Goal: Task Accomplishment & Management: Use online tool/utility

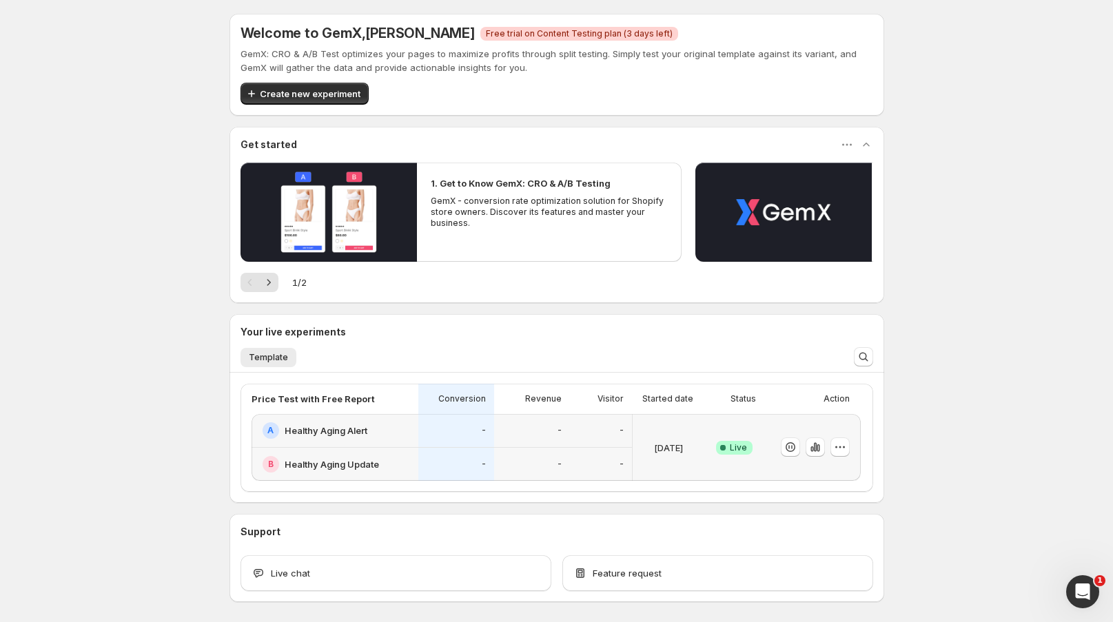
click at [382, 444] on div "A Healthy Aging Alert" at bounding box center [334, 431] width 167 height 34
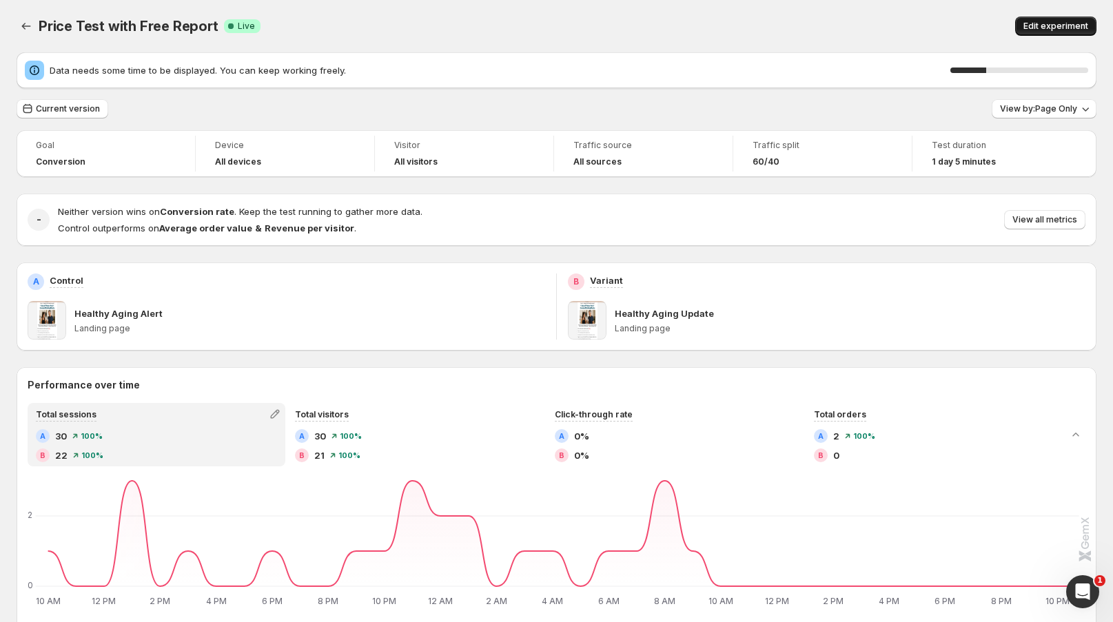
click at [1060, 24] on span "Edit experiment" at bounding box center [1055, 26] width 65 height 11
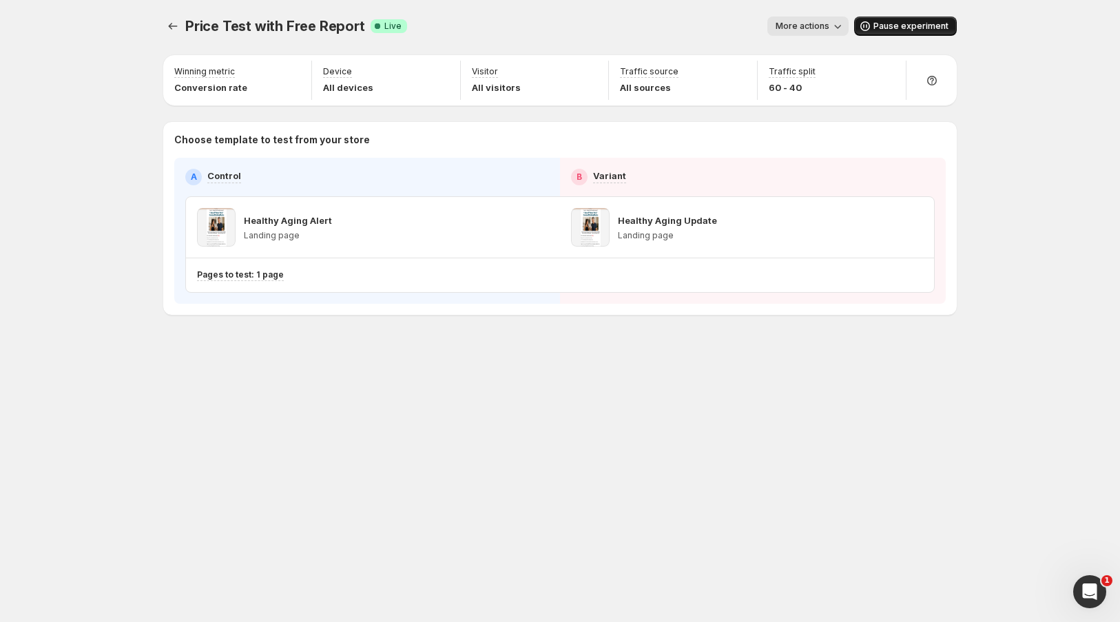
click at [889, 25] on span "Pause experiment" at bounding box center [911, 26] width 75 height 11
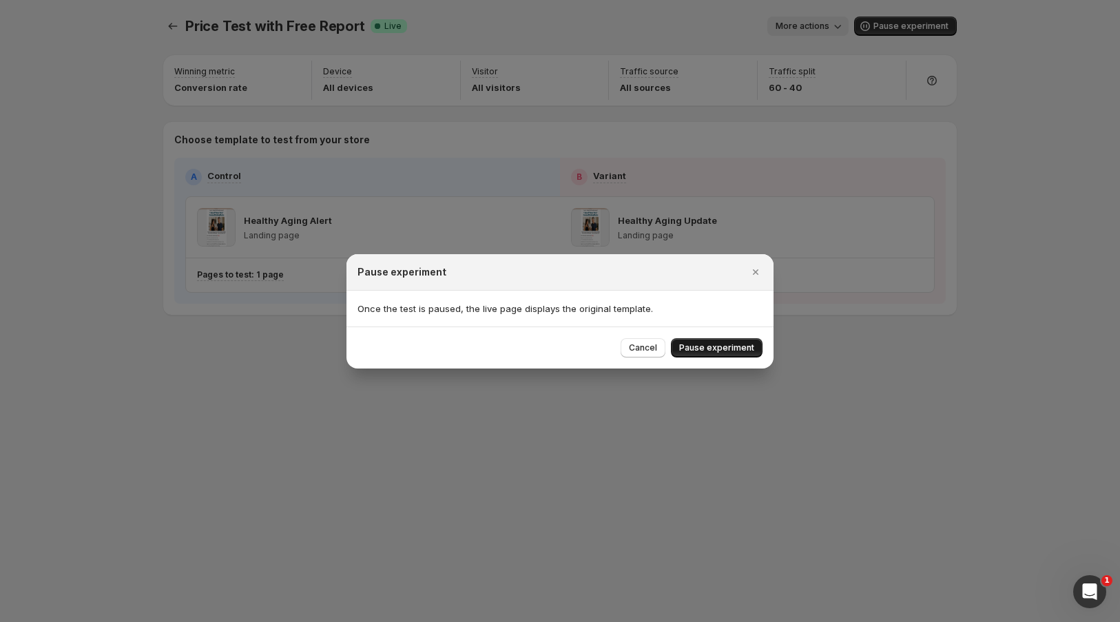
click at [721, 348] on span "Pause experiment" at bounding box center [716, 347] width 75 height 11
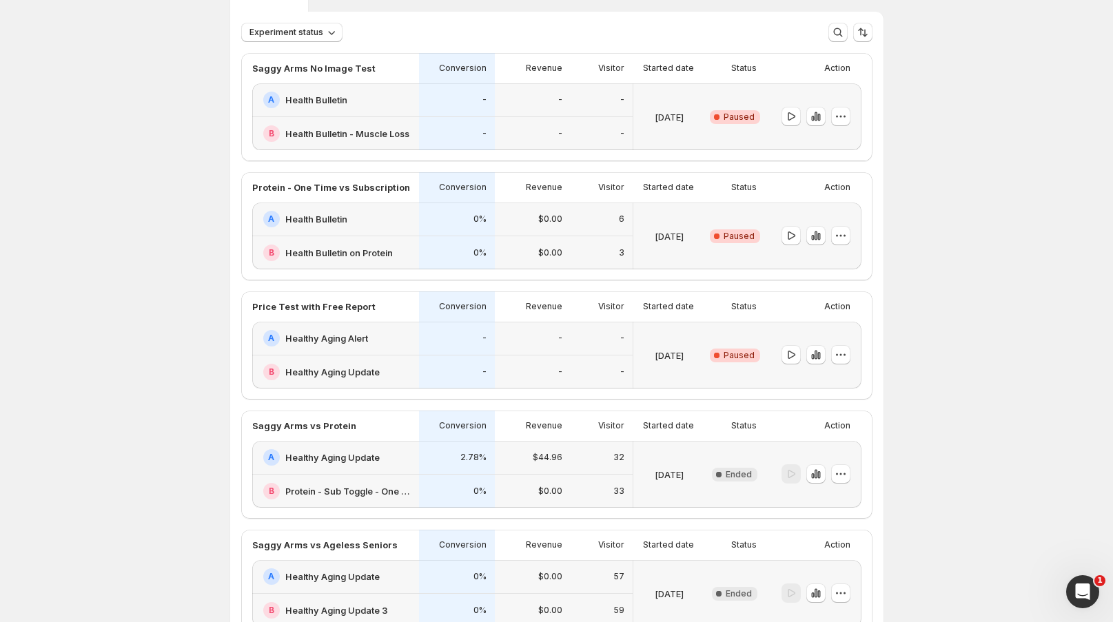
scroll to position [76, 0]
click at [386, 345] on div "A Healthy Aging Alert" at bounding box center [336, 339] width 147 height 17
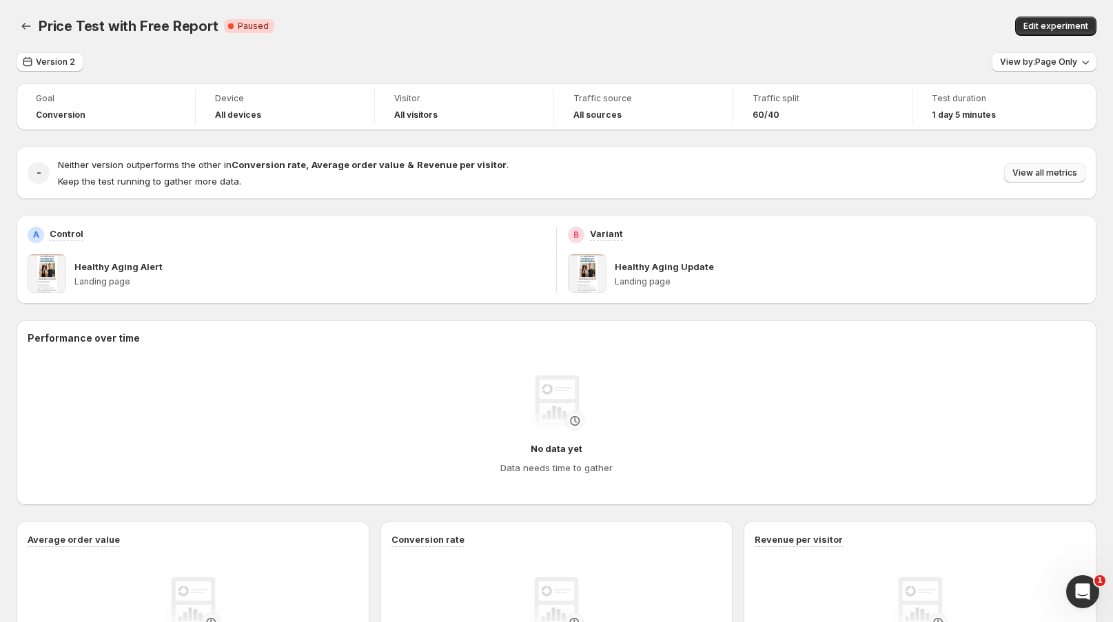
click at [1050, 169] on span "View all metrics" at bounding box center [1044, 172] width 65 height 11
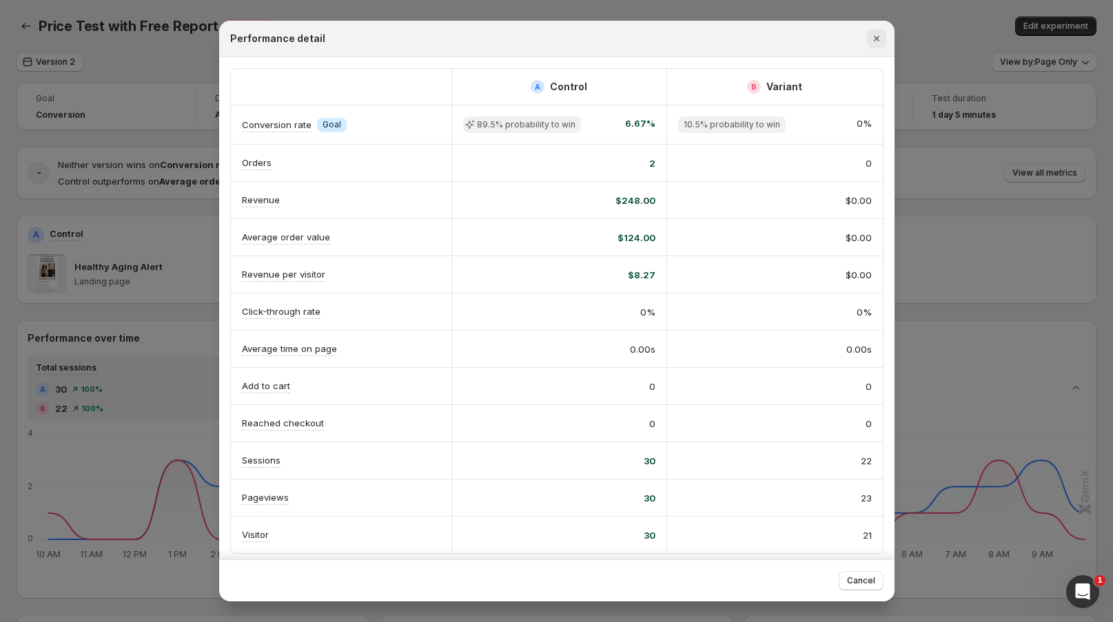
click at [878, 40] on icon "Close" at bounding box center [876, 39] width 6 height 6
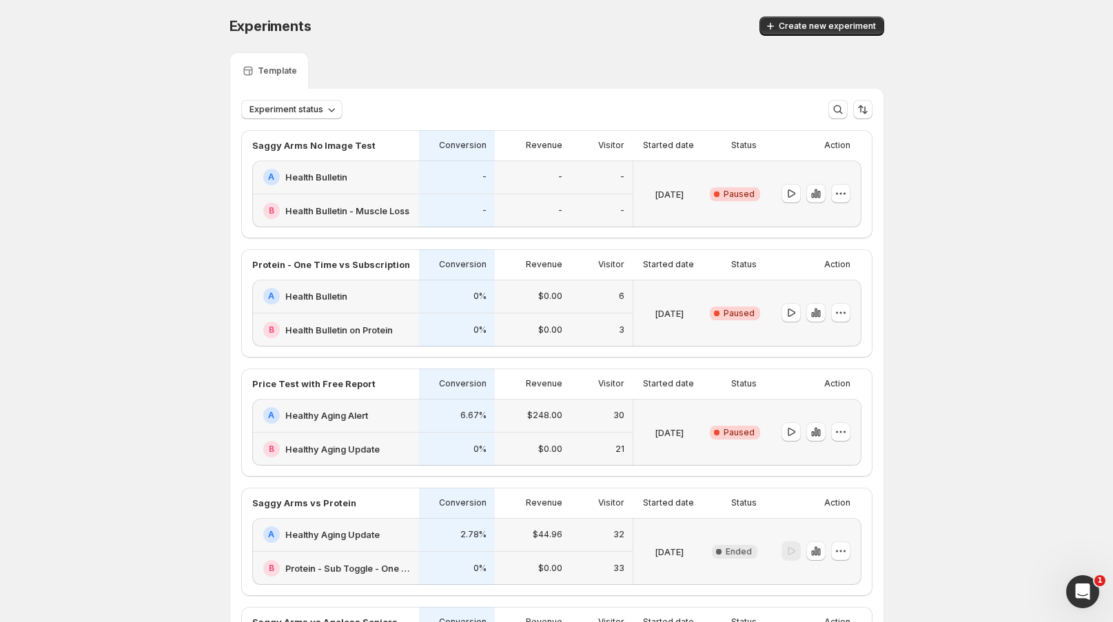
click at [841, 433] on icon "button" at bounding box center [841, 432] width 14 height 14
click at [849, 507] on span "End experiment" at bounding box center [853, 507] width 67 height 11
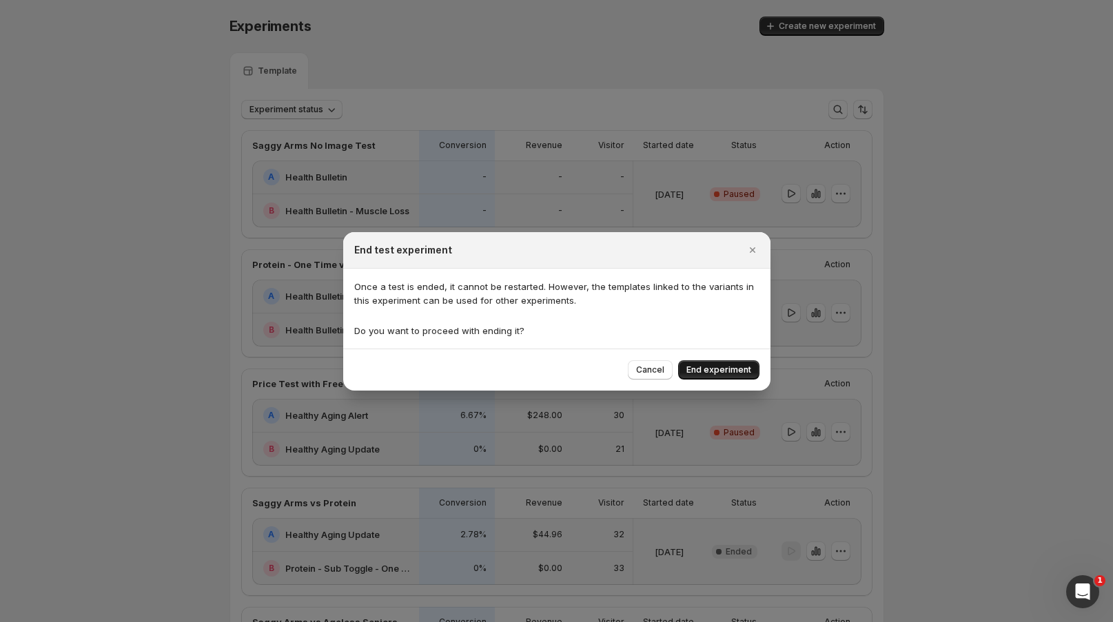
click at [728, 362] on button "End experiment" at bounding box center [718, 369] width 81 height 19
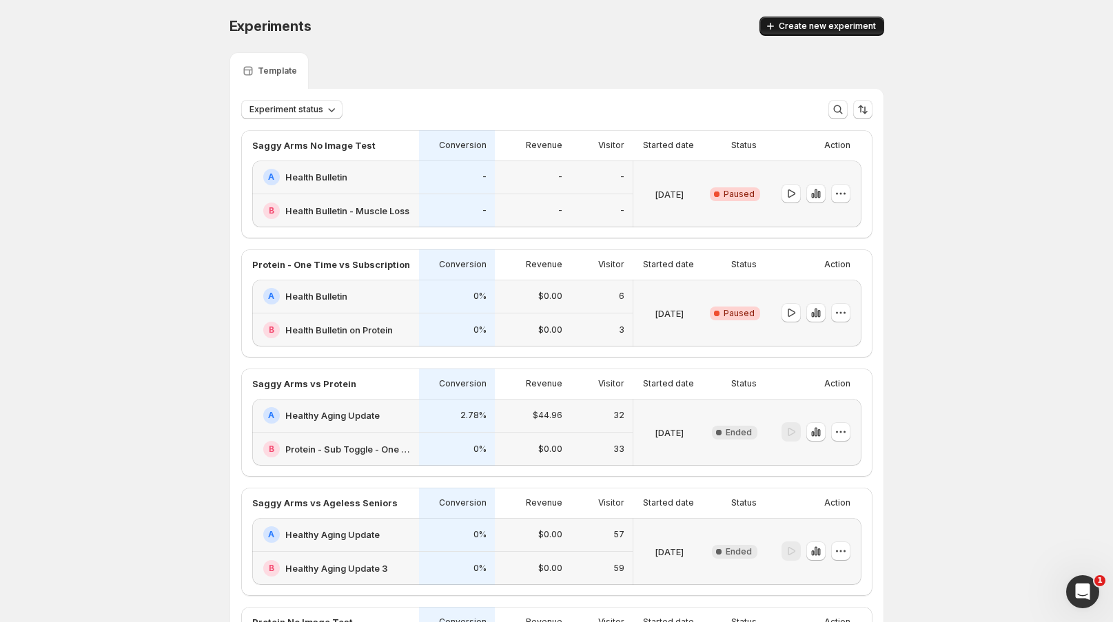
click at [844, 23] on span "Create new experiment" at bounding box center [827, 26] width 97 height 11
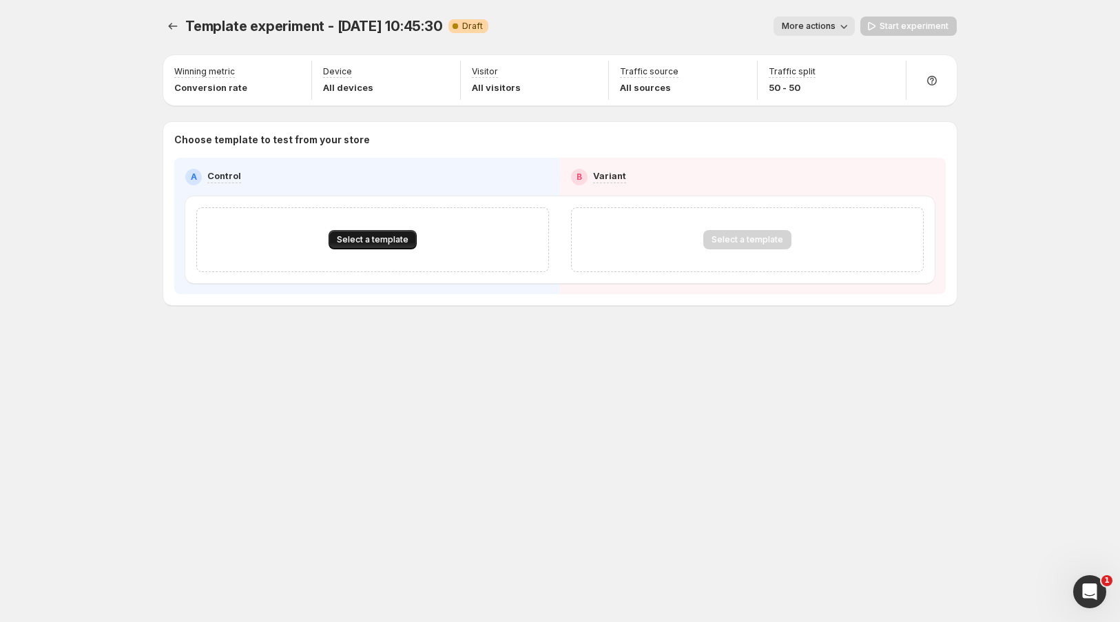
click at [377, 237] on span "Select a template" at bounding box center [373, 239] width 72 height 11
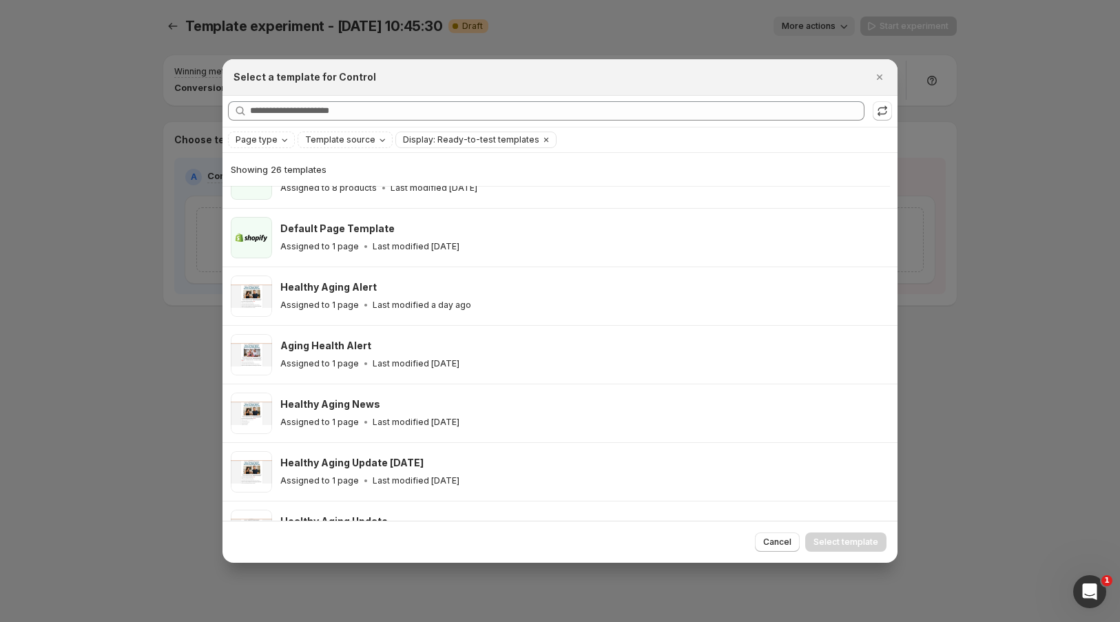
scroll to position [223, 0]
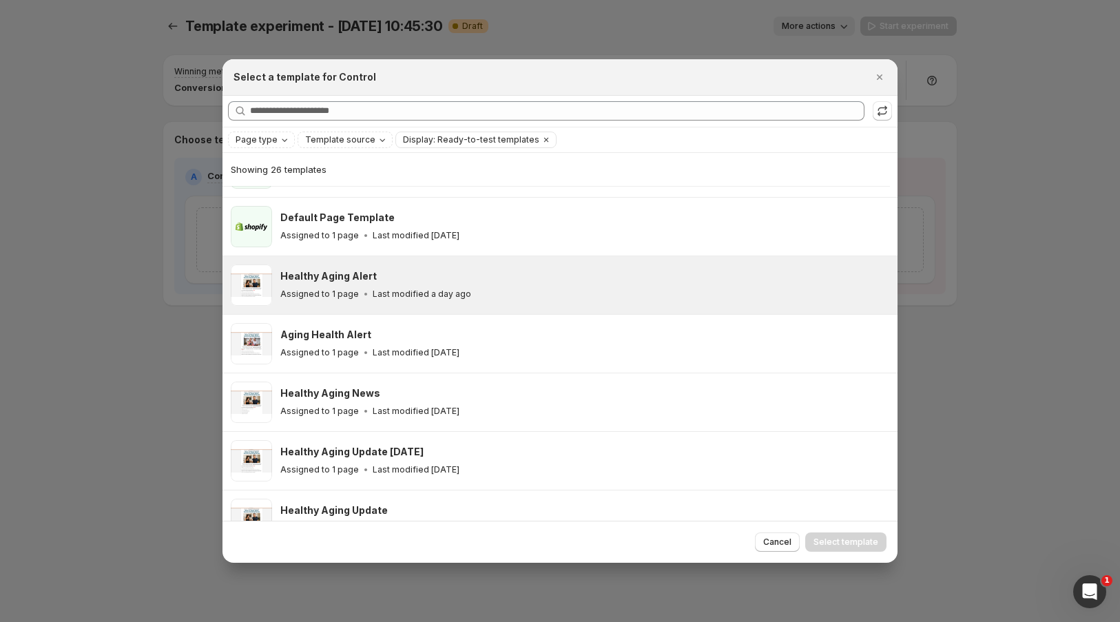
click at [389, 298] on p "Last modified a day ago" at bounding box center [422, 294] width 99 height 11
click at [837, 545] on span "Select template" at bounding box center [846, 542] width 65 height 11
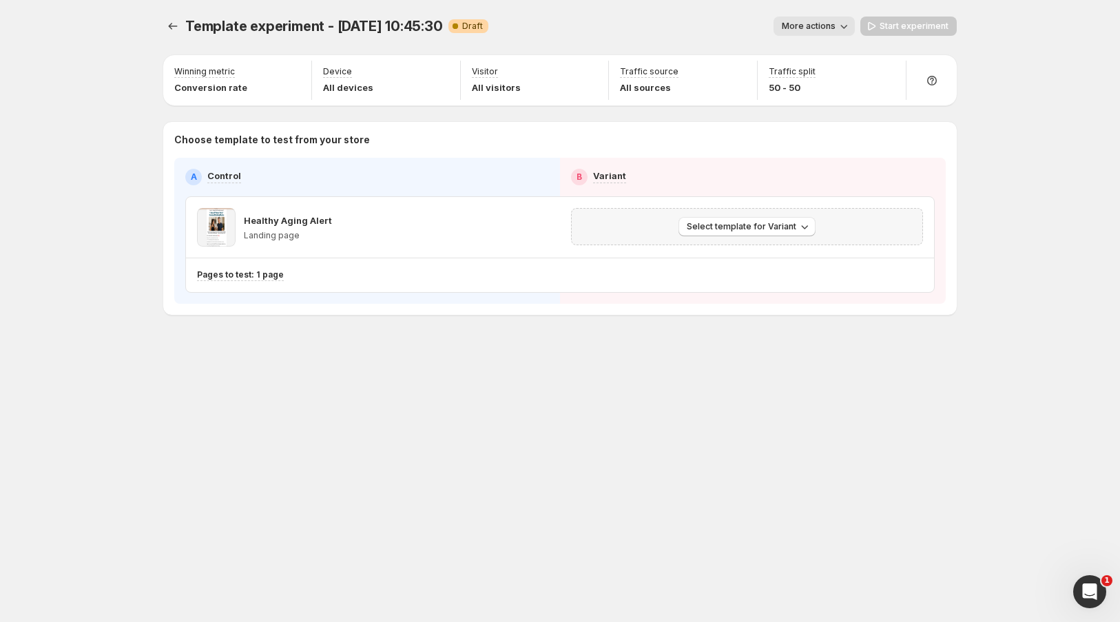
click at [748, 214] on div "Select template for Variant" at bounding box center [747, 226] width 352 height 37
click at [739, 227] on span "Select template for Variant" at bounding box center [742, 226] width 110 height 11
click at [717, 258] on span "Select an existing template" at bounding box center [737, 255] width 116 height 11
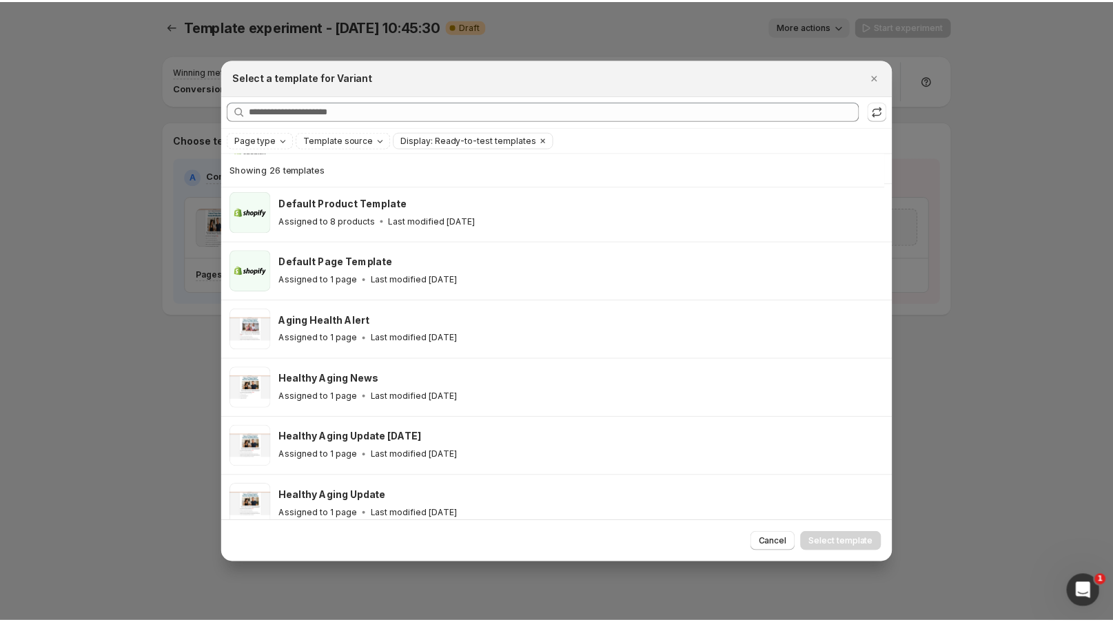
scroll to position [193, 0]
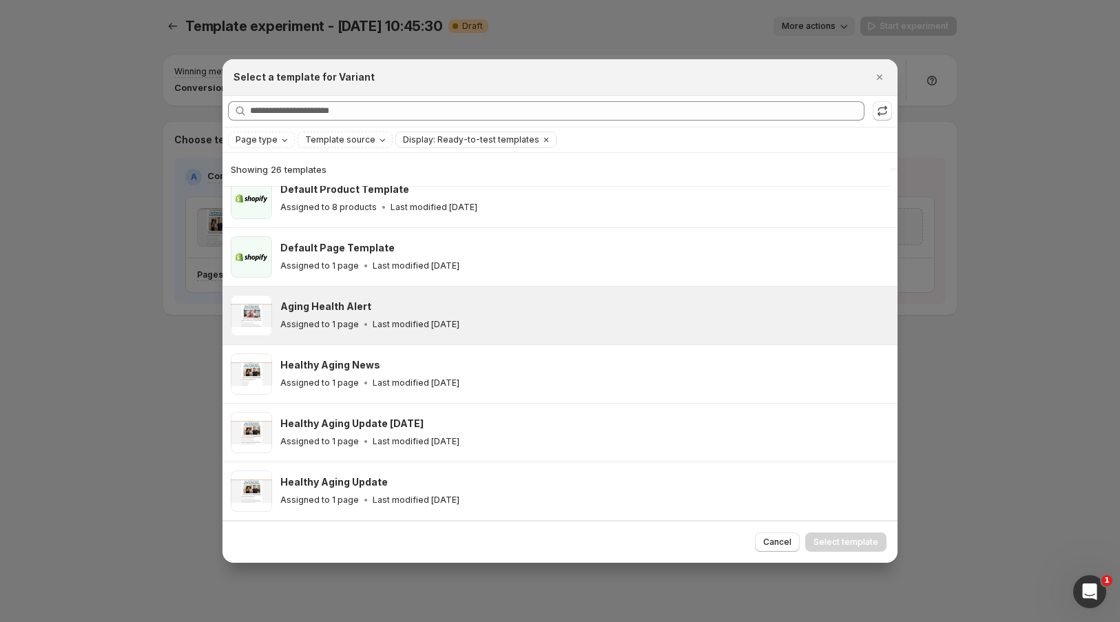
click at [265, 313] on span ":r2e:" at bounding box center [251, 315] width 41 height 41
click at [845, 535] on button "Select template" at bounding box center [845, 542] width 81 height 19
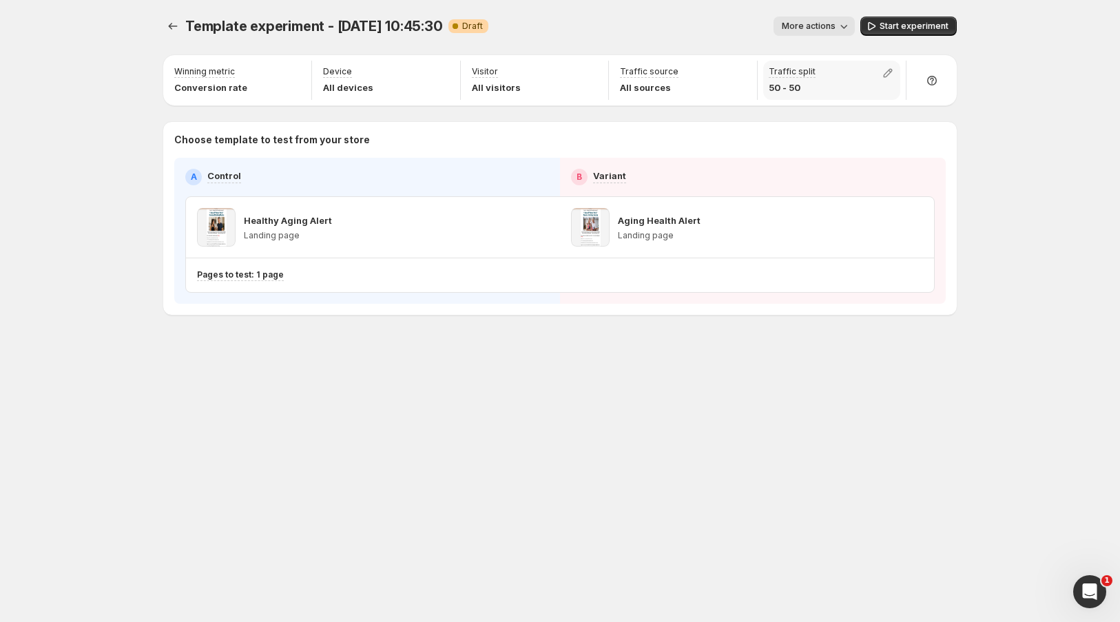
click at [798, 91] on p "50 - 50" at bounding box center [792, 88] width 47 height 14
click at [893, 71] on icon "button" at bounding box center [888, 73] width 14 height 14
drag, startPoint x: 887, startPoint y: 103, endPoint x: 907, endPoint y: 97, distance: 21.4
type input "**"
click at [907, 97] on input "range" at bounding box center [888, 102] width 198 height 19
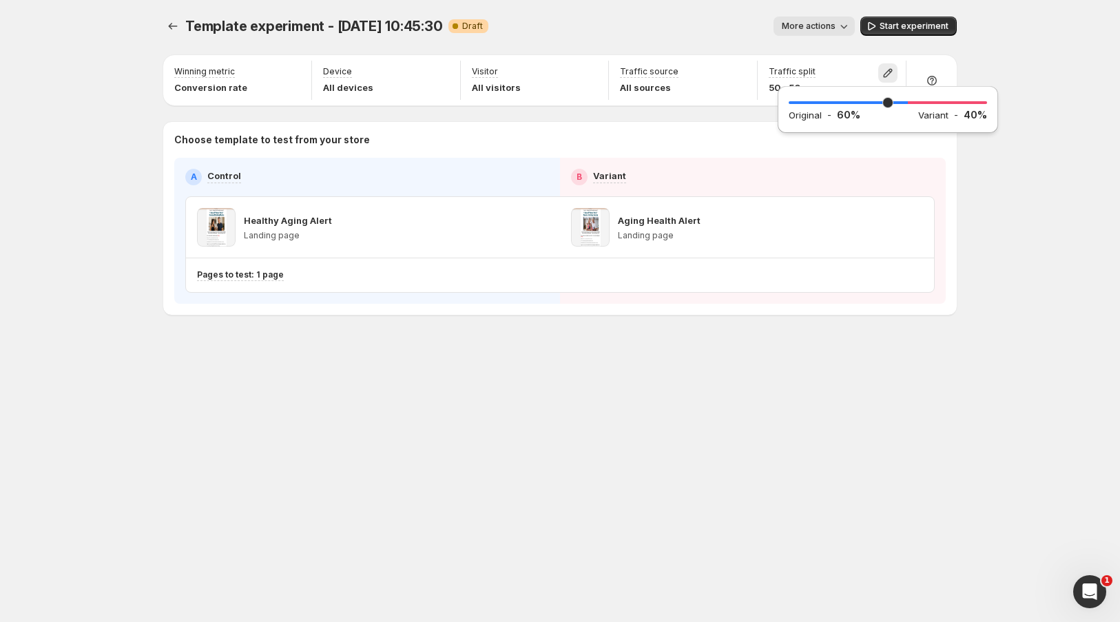
click at [992, 258] on div "Template experiment - Aug 17, 10:45:30. This page is ready Template experiment …" at bounding box center [560, 311] width 1120 height 622
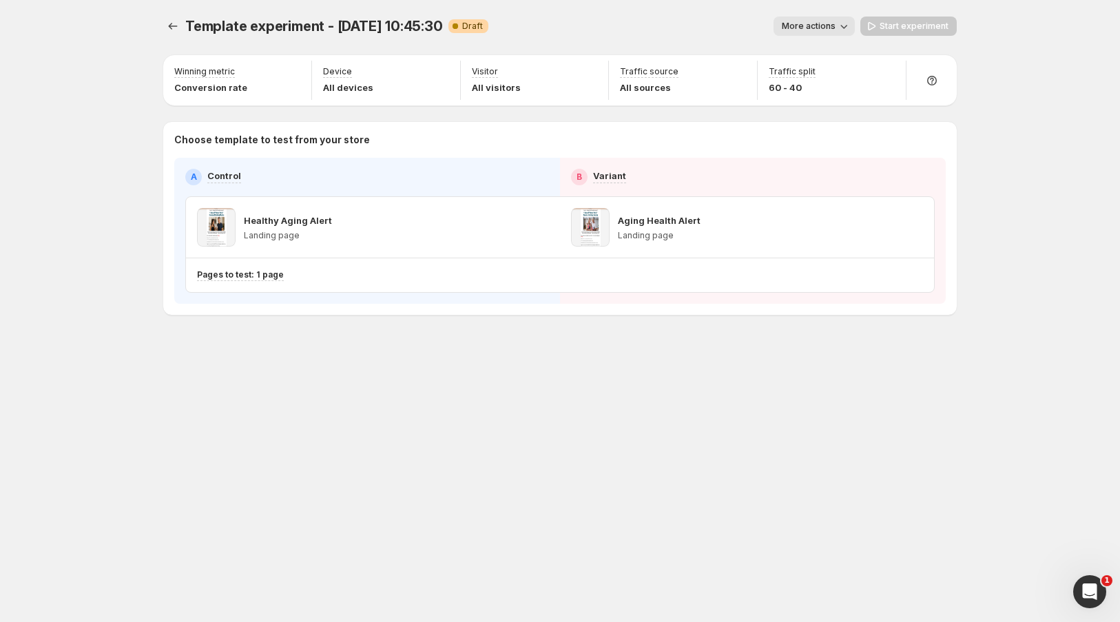
click at [978, 176] on div "Template experiment - Aug 17, 10:45:30. This page is ready Template experiment …" at bounding box center [560, 311] width 1120 height 622
click at [980, 114] on div "Template experiment - Aug 17, 10:45:30. This page is ready Template experiment …" at bounding box center [560, 311] width 1120 height 622
click at [683, 442] on div "Template experiment - Aug 17, 10:45:30. This page is ready Template experiment …" at bounding box center [560, 311] width 827 height 622
click at [166, 22] on icon "Experiments" at bounding box center [173, 26] width 14 height 14
click at [815, 32] on button "More actions" at bounding box center [814, 26] width 81 height 19
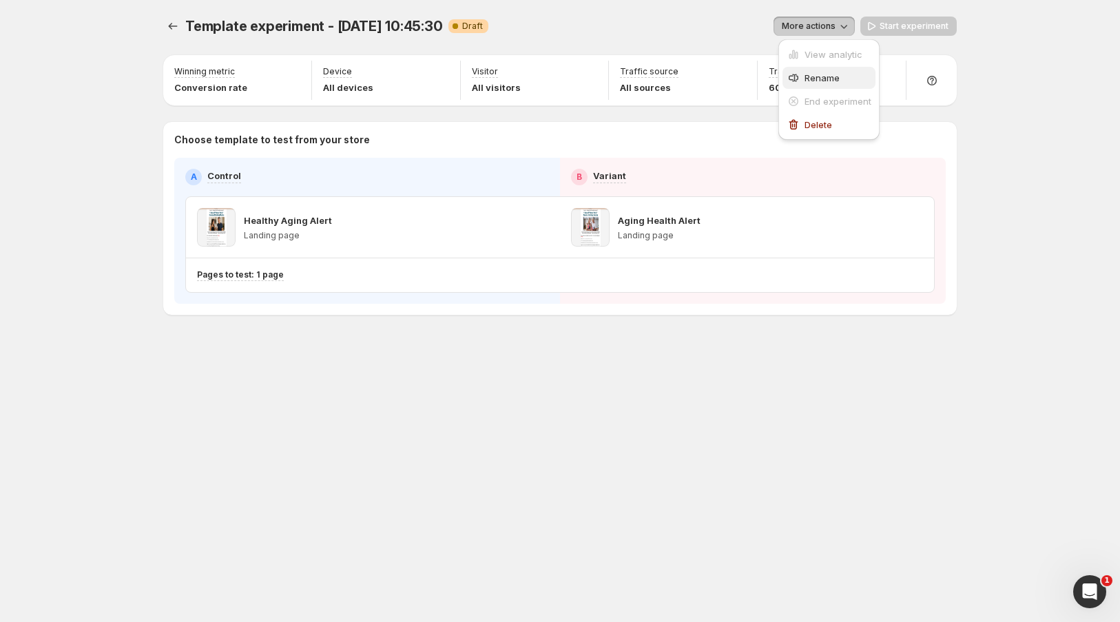
click at [817, 81] on span "Rename" at bounding box center [822, 77] width 35 height 11
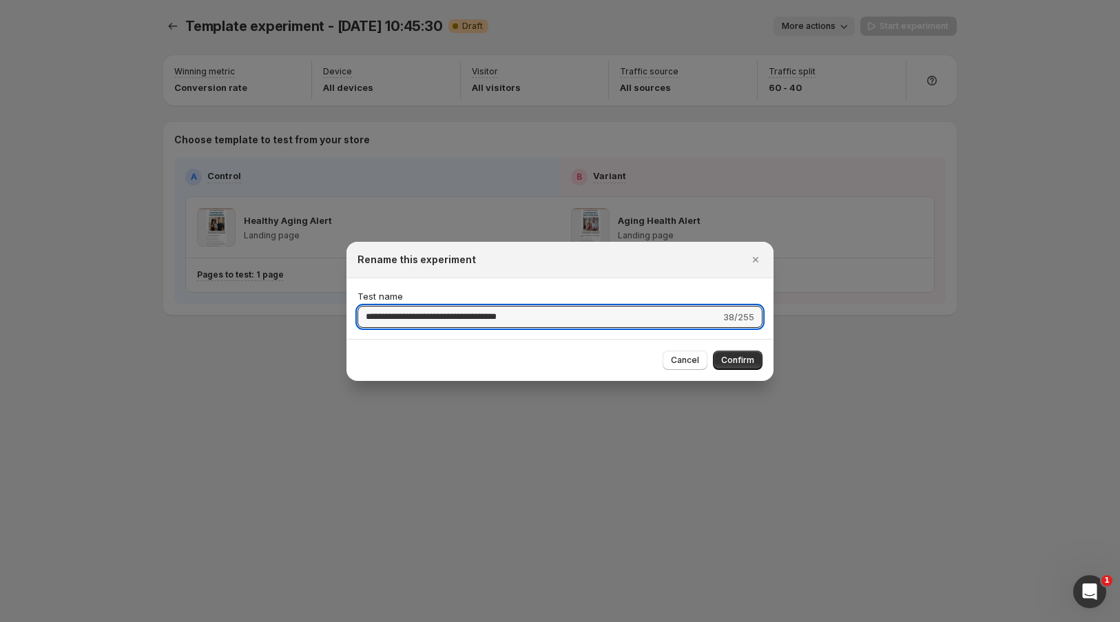
drag, startPoint x: 564, startPoint y: 318, endPoint x: 183, endPoint y: 338, distance: 381.5
click at [183, 621] on div "**********" at bounding box center [560, 622] width 1120 height 0
type input "**********"
click at [755, 358] on button "Confirm" at bounding box center [738, 360] width 50 height 19
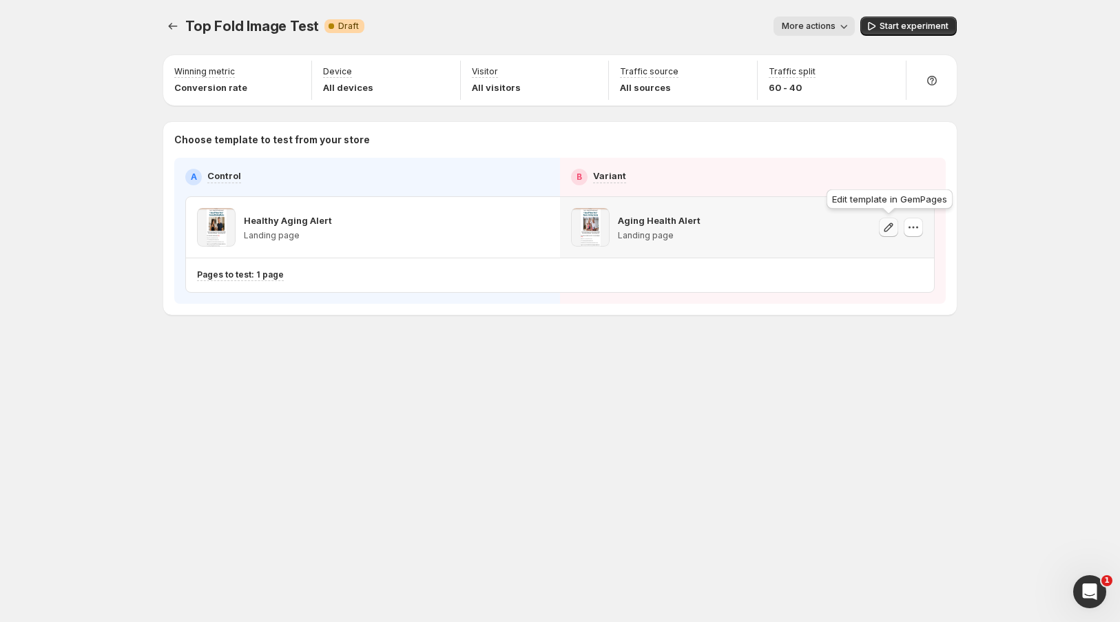
click at [889, 223] on icon "button" at bounding box center [889, 227] width 14 height 14
click at [897, 21] on span "Start experiment" at bounding box center [914, 26] width 69 height 11
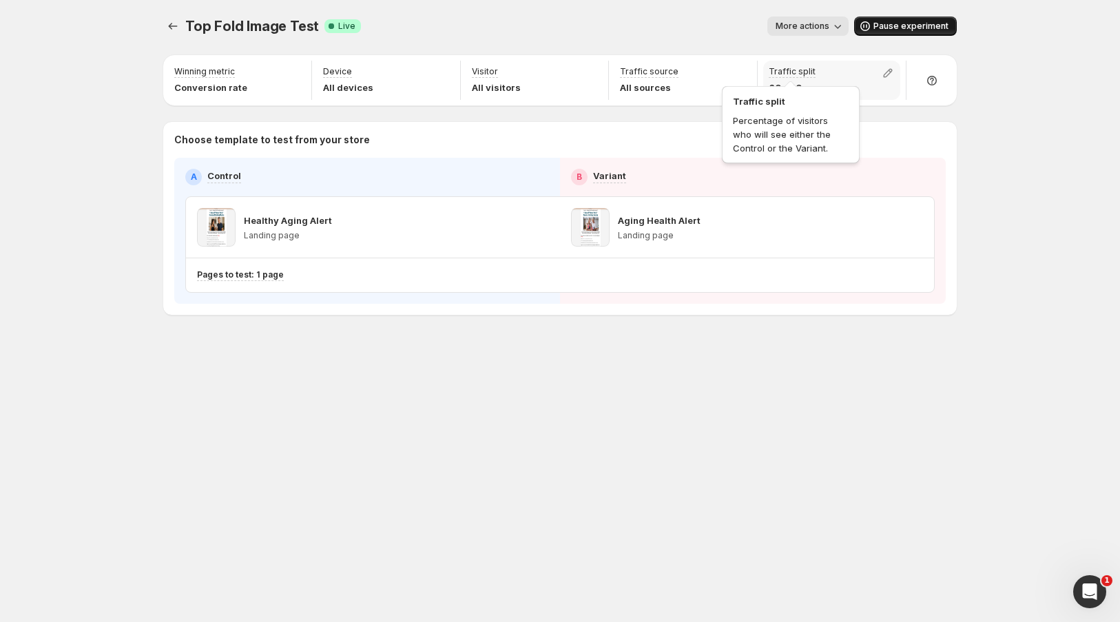
click at [796, 83] on div "Traffic split Percentage of visitors who will see either the Control or the Var…" at bounding box center [790, 122] width 143 height 88
click at [889, 75] on icon "button" at bounding box center [888, 73] width 14 height 14
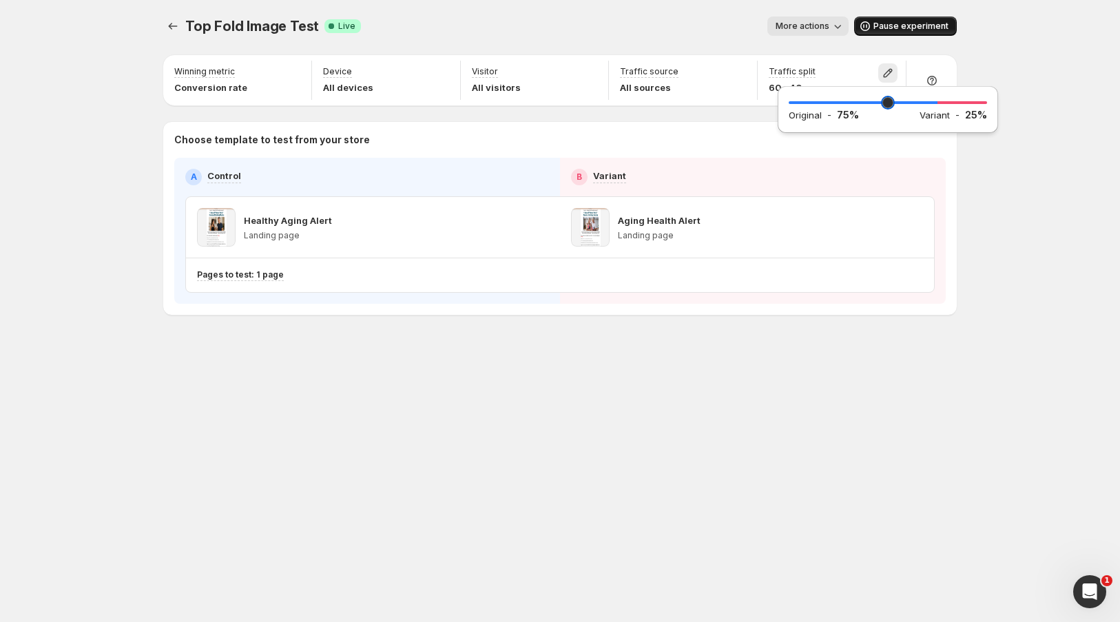
drag, startPoint x: 911, startPoint y: 104, endPoint x: 935, endPoint y: 110, distance: 24.9
type input "**"
click at [935, 110] on input "range" at bounding box center [888, 102] width 198 height 19
click at [1013, 58] on div "Top Fold Image Test. This page is ready Top Fold Image Test Success Complete Li…" at bounding box center [560, 311] width 1120 height 622
click at [170, 30] on icon "Experiments" at bounding box center [173, 26] width 14 height 14
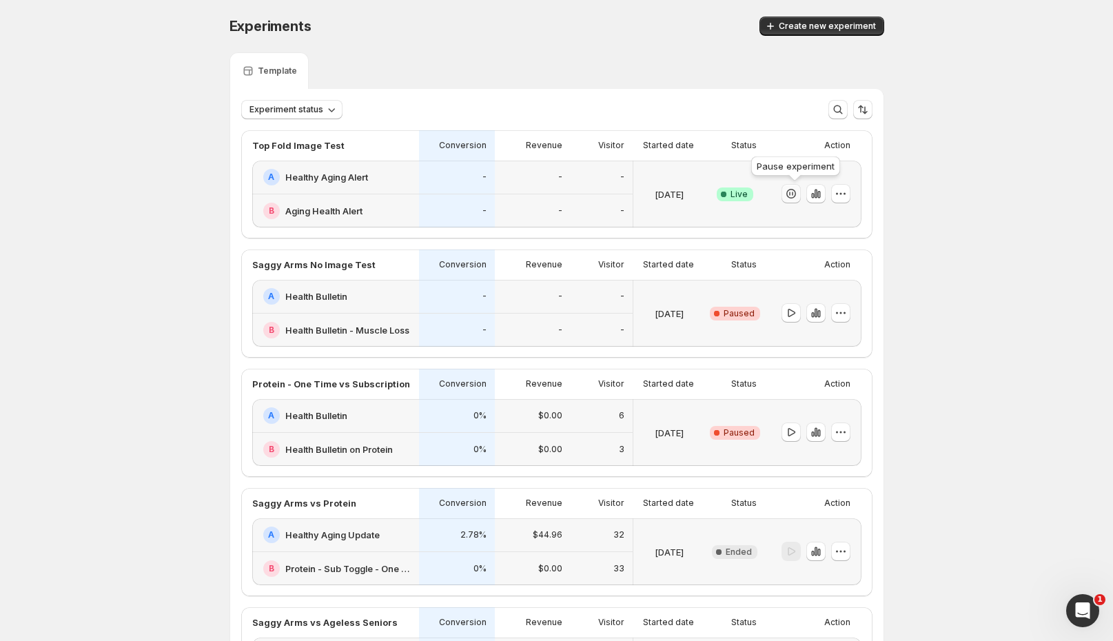
click at [791, 197] on icon "button" at bounding box center [791, 194] width 14 height 14
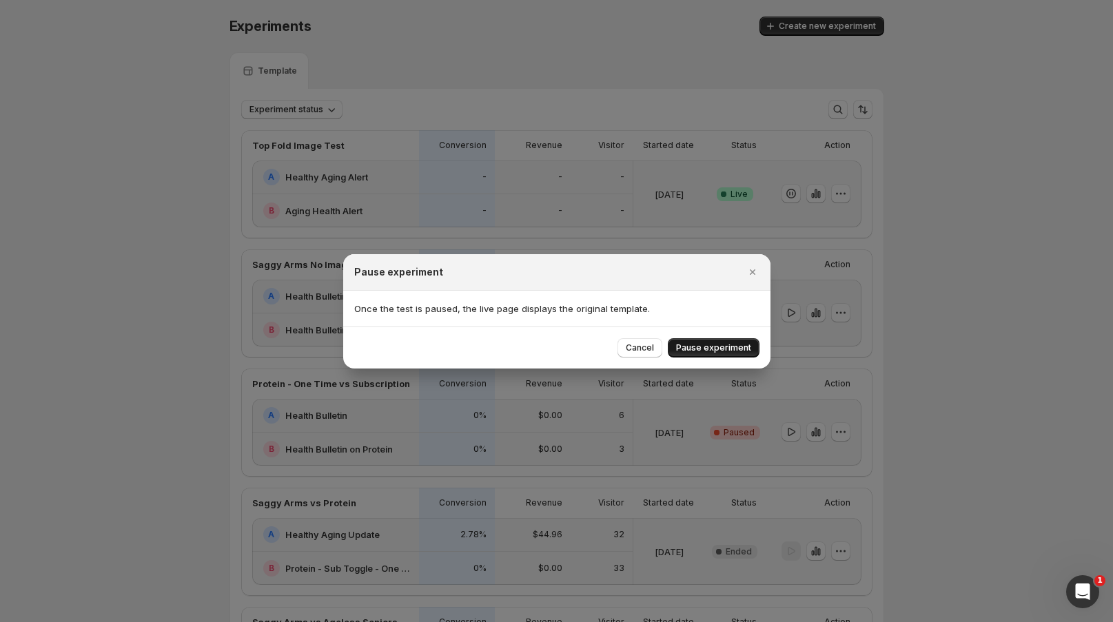
click at [733, 353] on span "Pause experiment" at bounding box center [713, 347] width 75 height 11
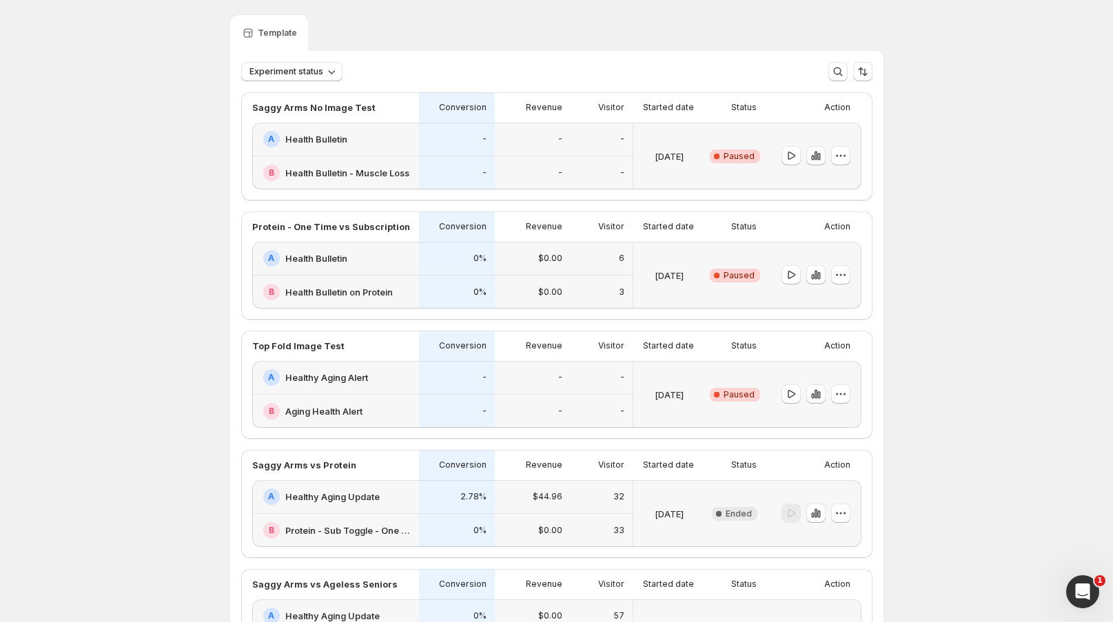
scroll to position [32, 0]
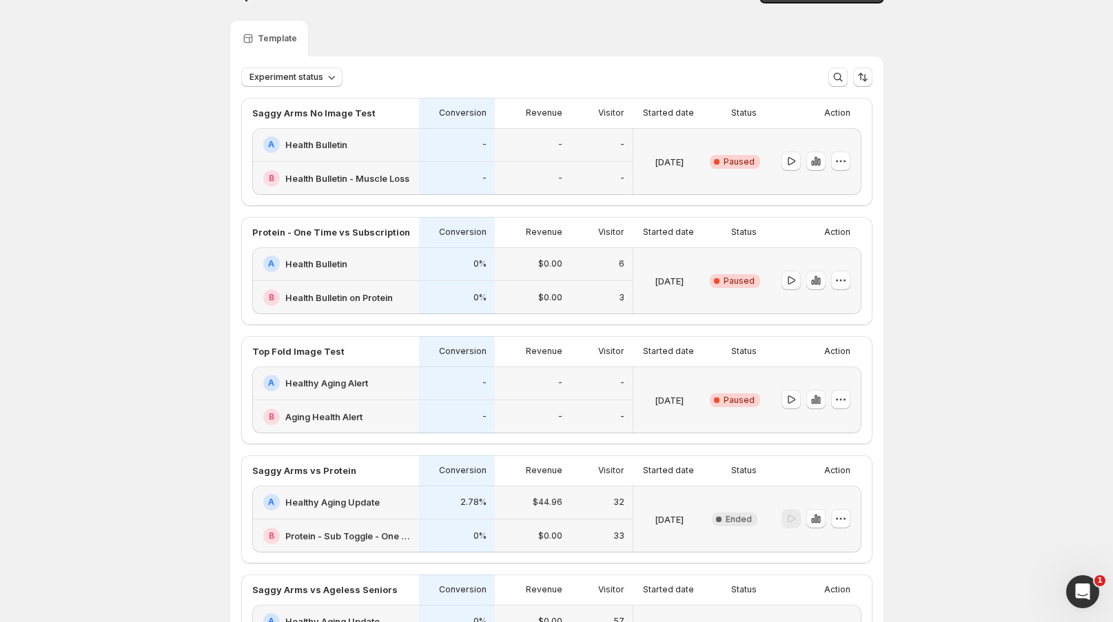
click at [849, 290] on div at bounding box center [815, 281] width 69 height 20
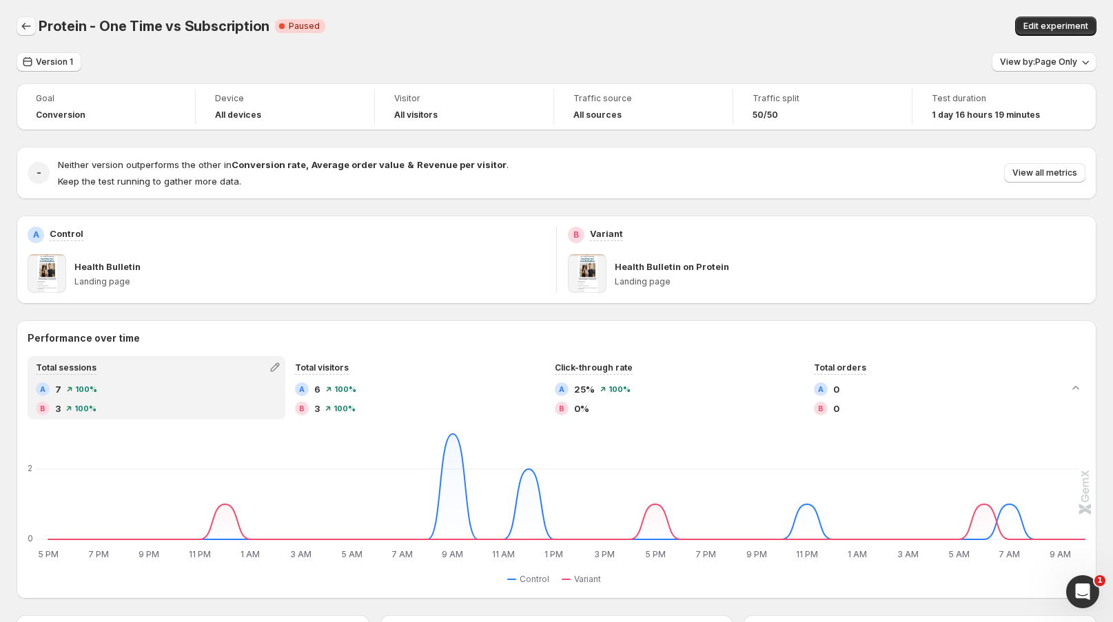
click at [21, 27] on icon "Back" at bounding box center [26, 26] width 14 height 14
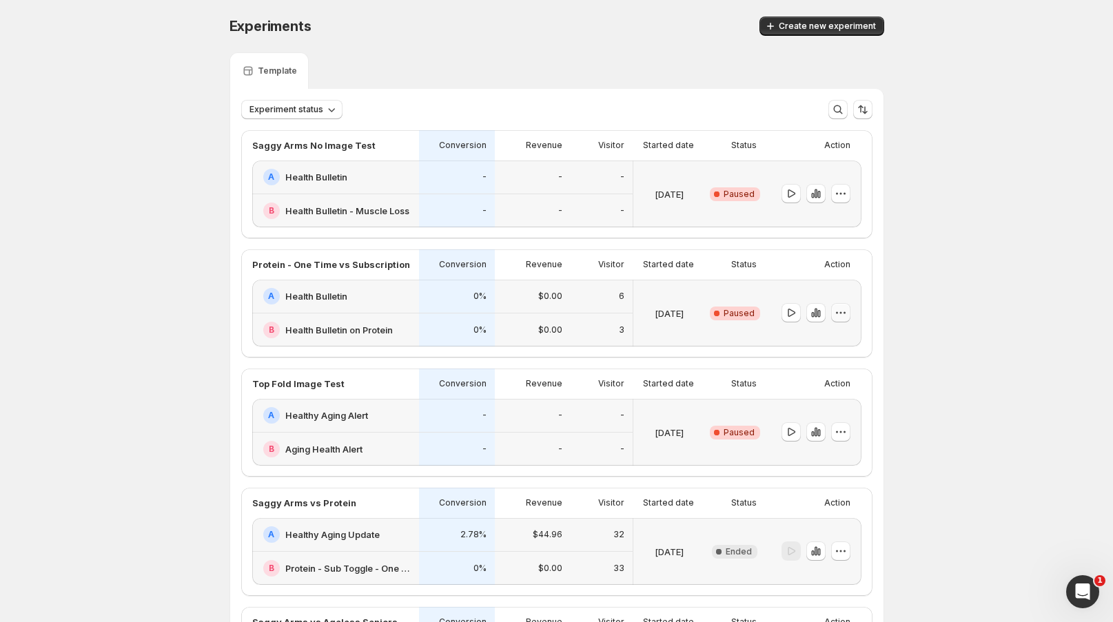
click at [847, 316] on icon "button" at bounding box center [841, 313] width 14 height 14
click at [843, 384] on span "End experiment" at bounding box center [853, 387] width 67 height 11
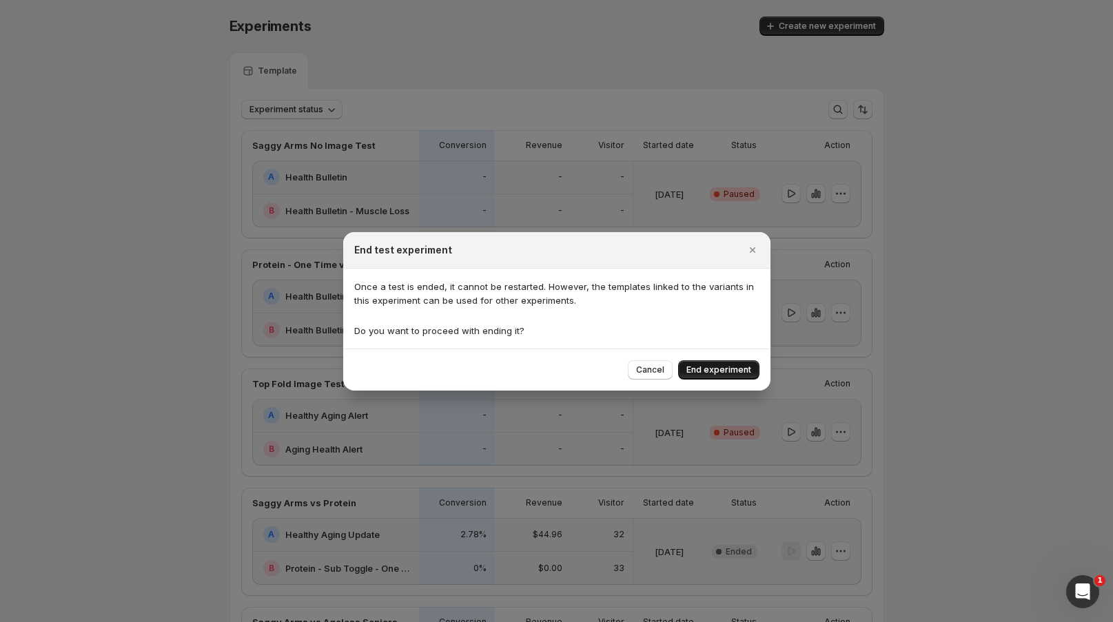
click at [730, 368] on span "End experiment" at bounding box center [718, 369] width 65 height 11
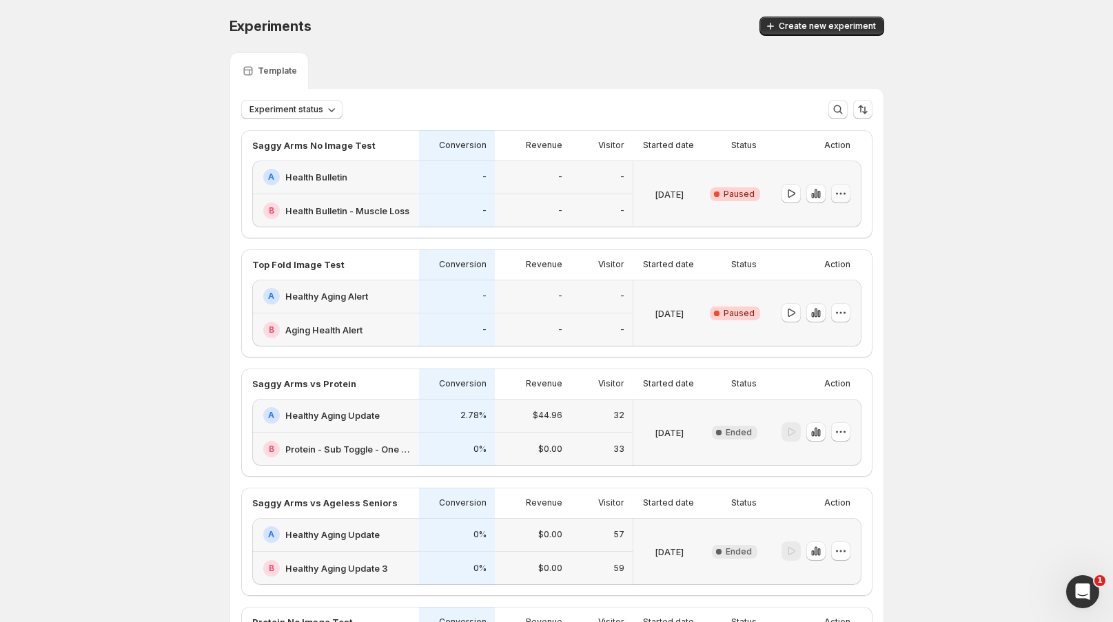
click at [843, 198] on icon "button" at bounding box center [841, 194] width 14 height 14
click at [839, 262] on span "End experiment" at bounding box center [853, 269] width 67 height 14
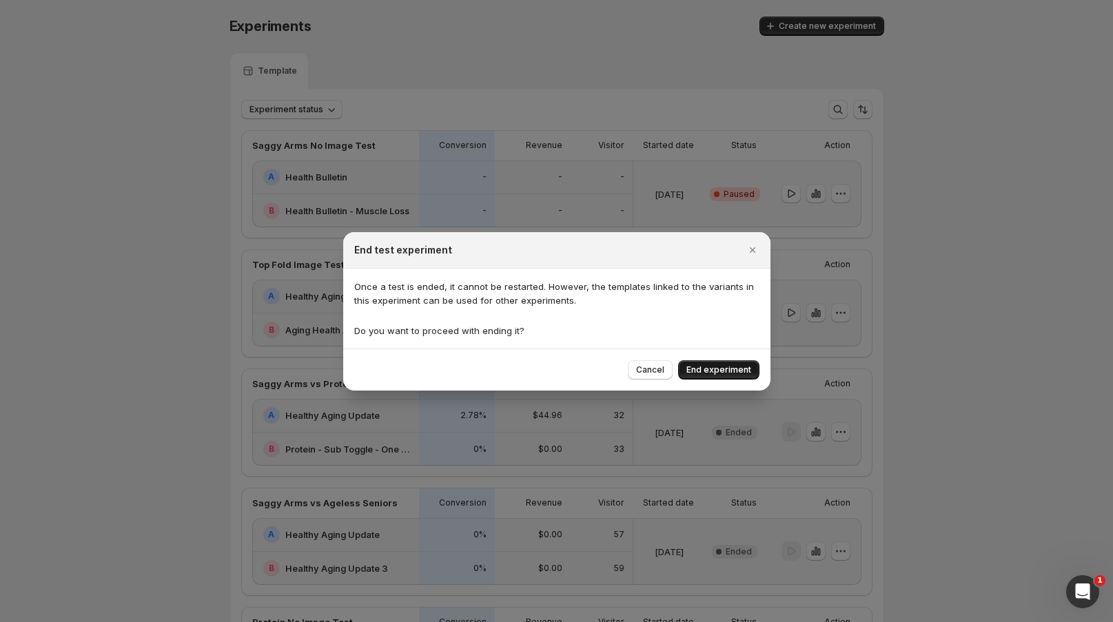
click at [708, 374] on span "End experiment" at bounding box center [718, 369] width 65 height 11
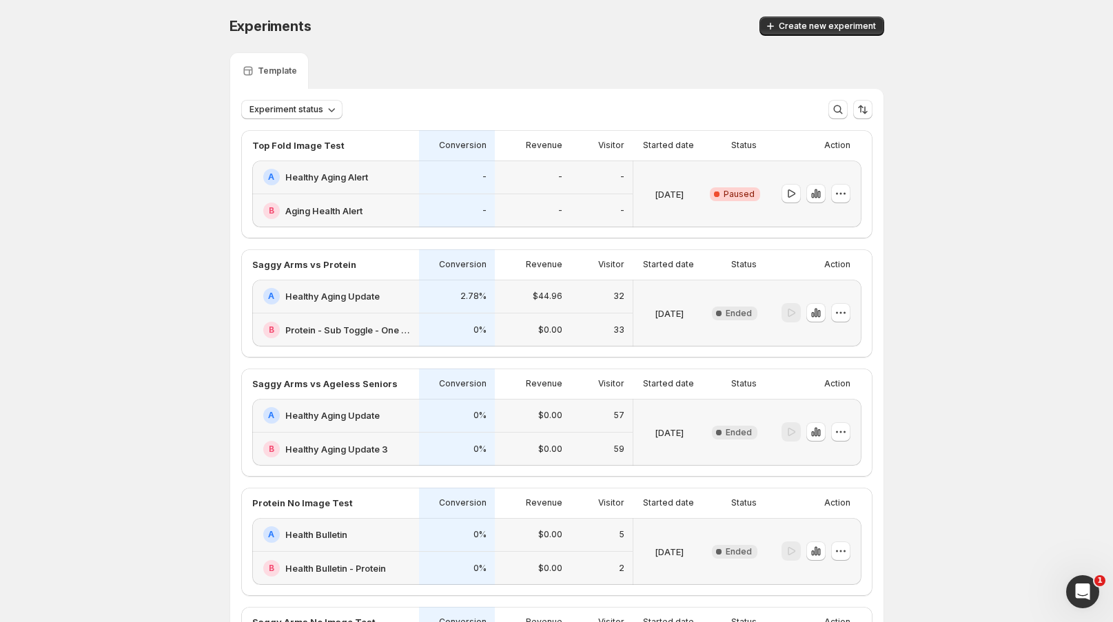
click at [433, 203] on div "-" at bounding box center [456, 211] width 59 height 17
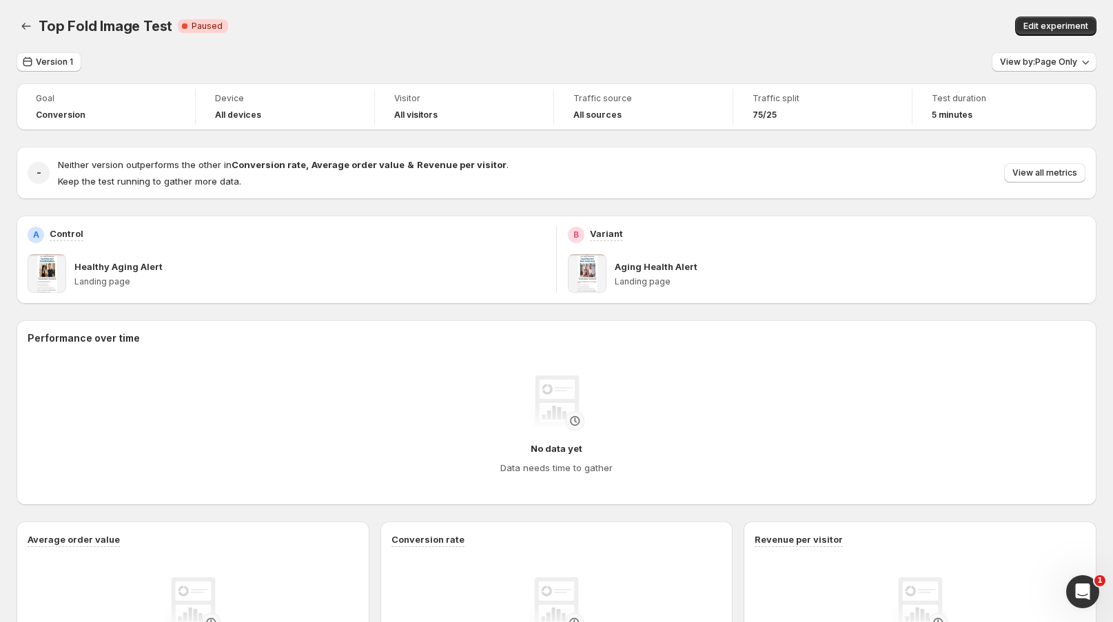
click at [515, 265] on div "Healthy Aging Alert" at bounding box center [309, 267] width 471 height 14
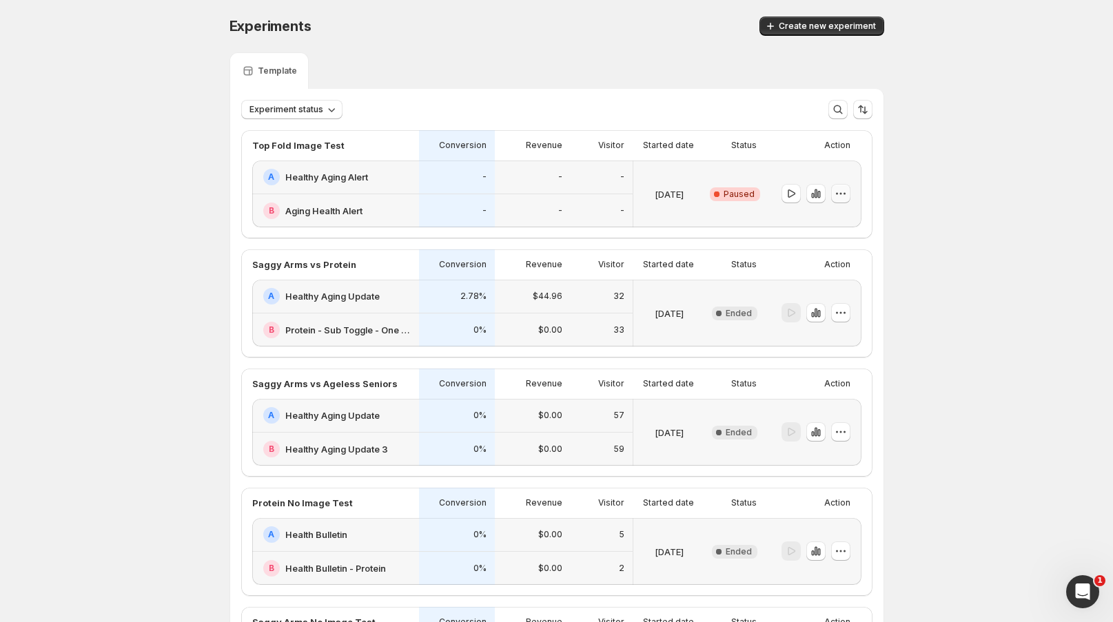
click at [847, 195] on icon "button" at bounding box center [841, 194] width 14 height 14
click at [835, 220] on span "Edit" at bounding box center [827, 221] width 15 height 11
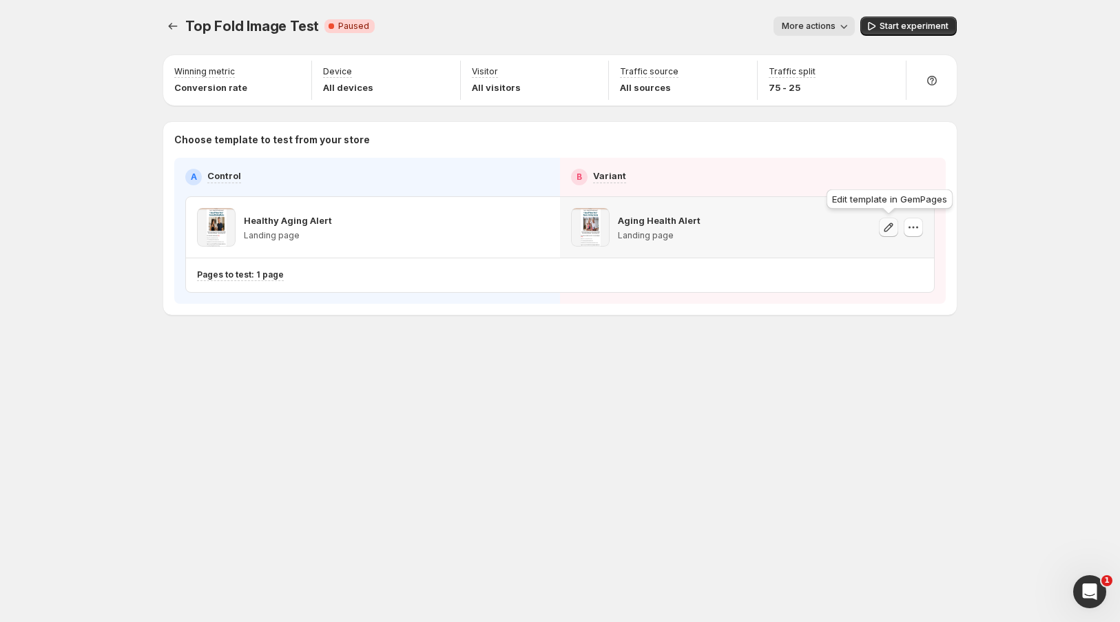
click at [887, 230] on icon "button" at bounding box center [889, 227] width 14 height 14
click at [913, 231] on icon "button" at bounding box center [914, 227] width 14 height 14
click at [906, 256] on span "Change template" at bounding box center [913, 256] width 74 height 11
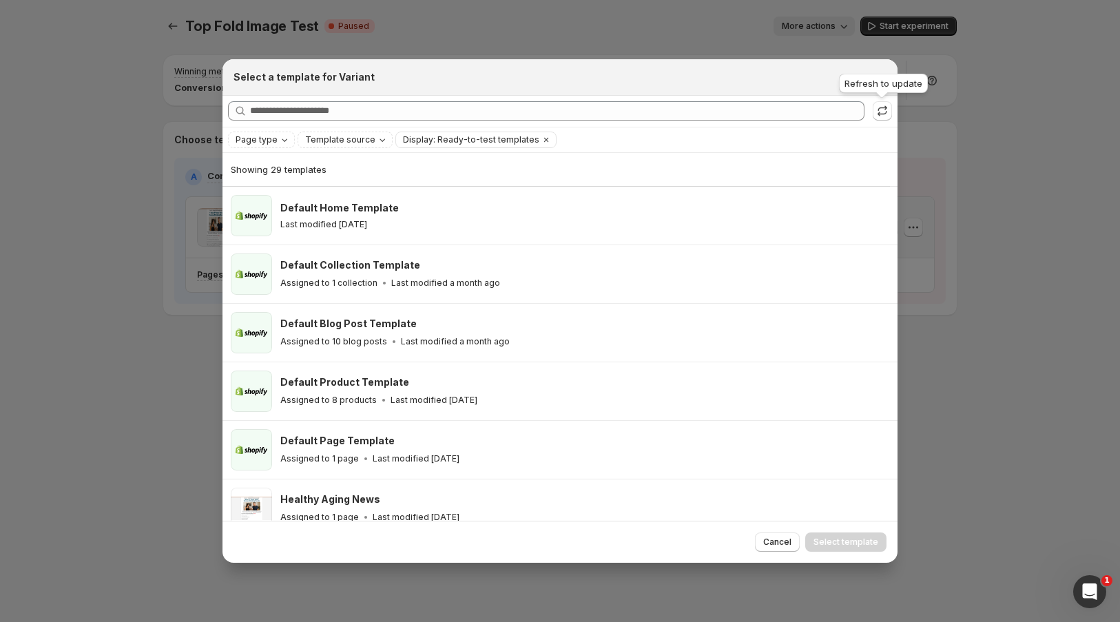
click at [878, 73] on div "Refresh to update" at bounding box center [883, 86] width 94 height 30
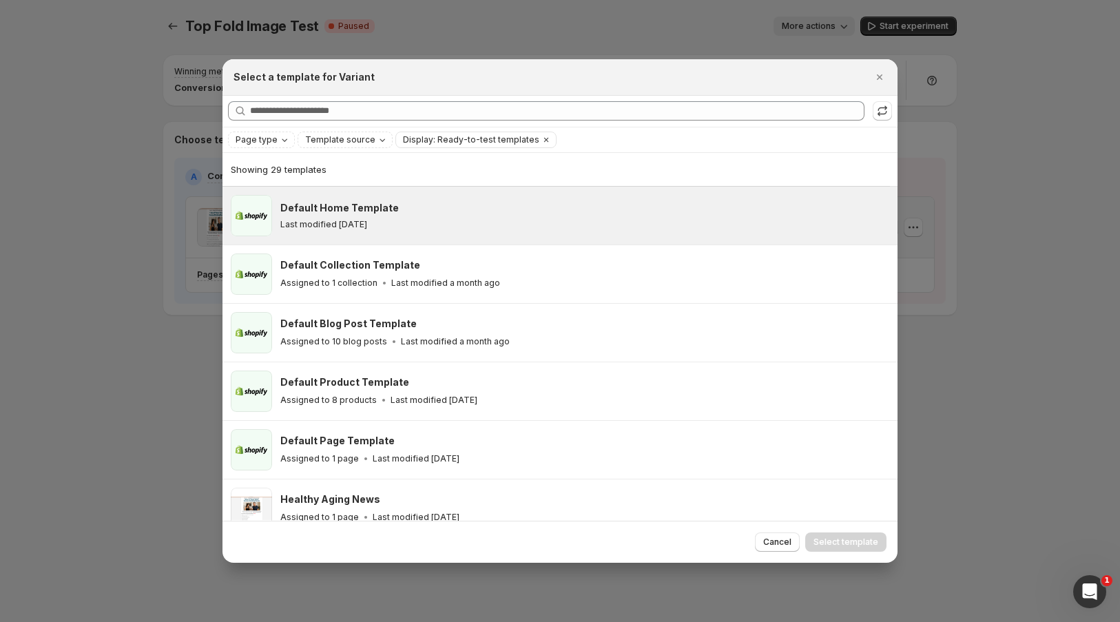
click at [393, 209] on div "Default Home Template" at bounding box center [582, 208] width 605 height 14
click at [845, 543] on span "Select template" at bounding box center [846, 542] width 65 height 11
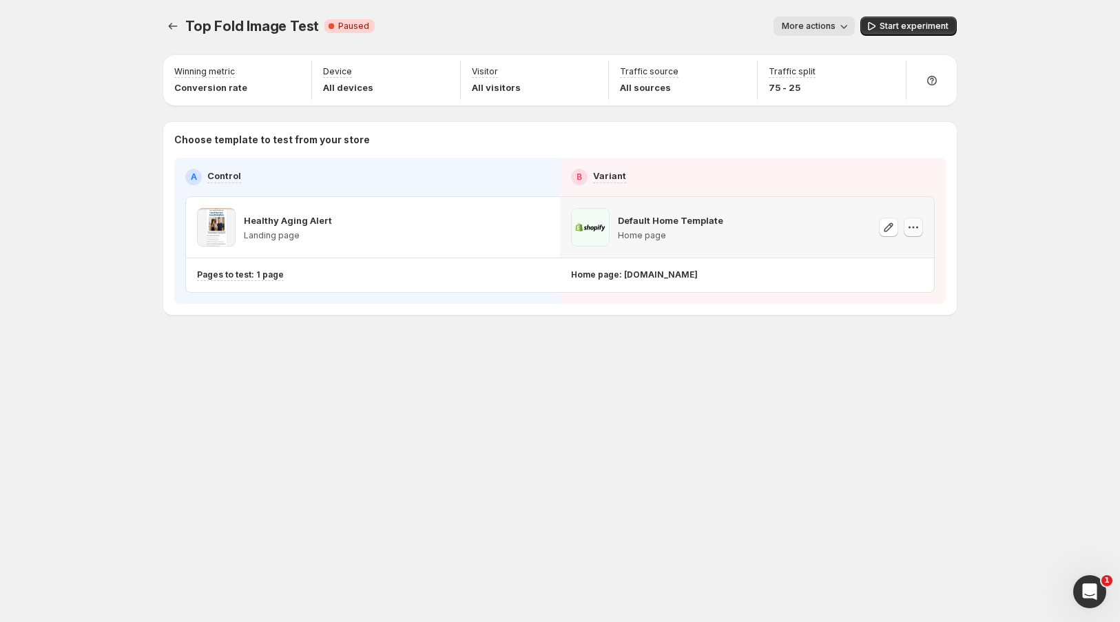
click at [911, 230] on icon "button" at bounding box center [914, 227] width 14 height 14
click at [903, 248] on button "Change template" at bounding box center [916, 256] width 125 height 22
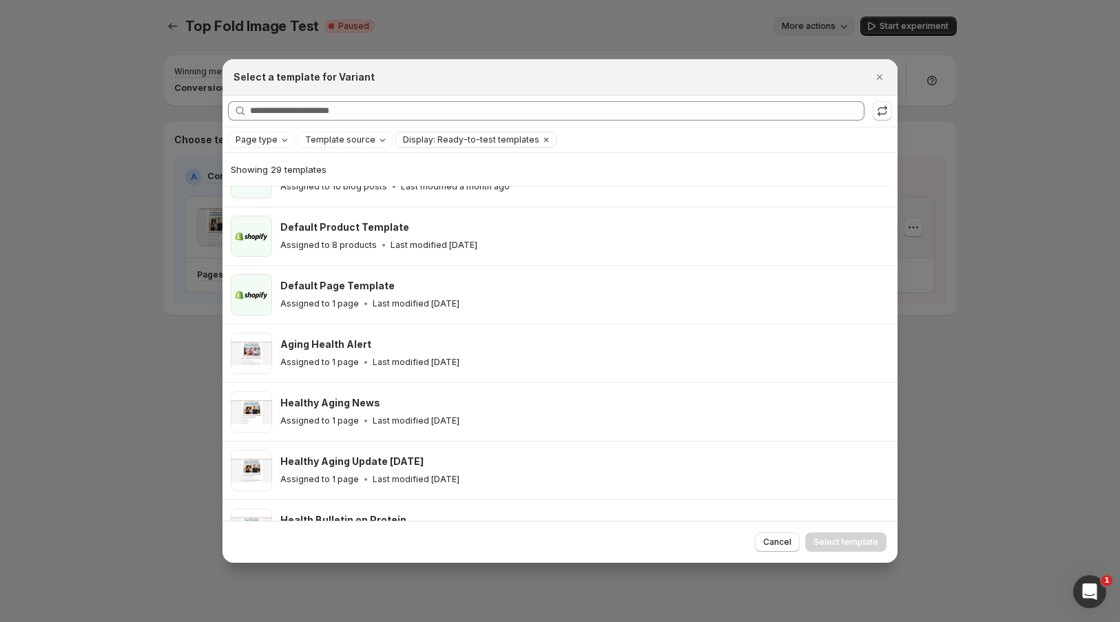
scroll to position [104, 0]
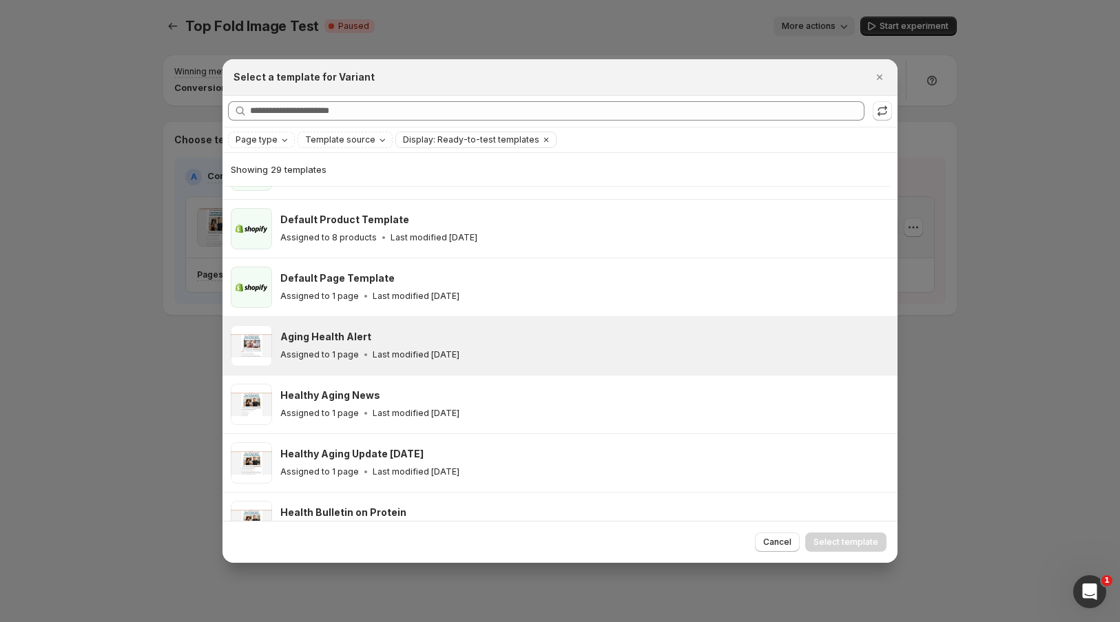
click at [338, 337] on h3 "Aging Health Alert" at bounding box center [325, 337] width 91 height 14
click at [849, 539] on span "Select template" at bounding box center [846, 542] width 65 height 11
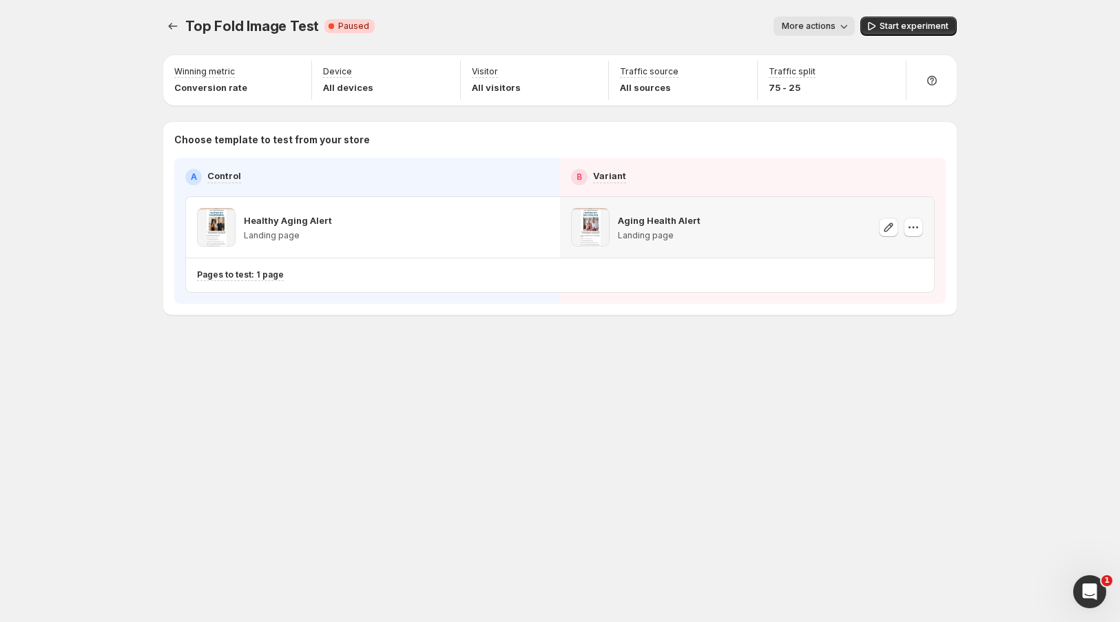
scroll to position [162, 0]
click at [174, 24] on icon "Experiments" at bounding box center [173, 26] width 14 height 14
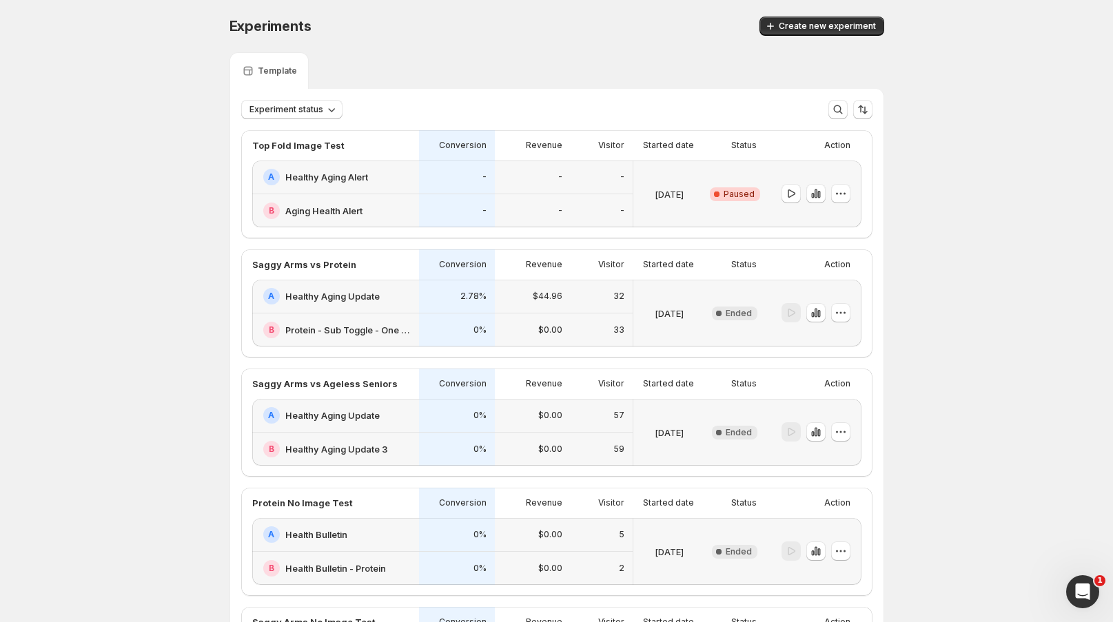
click at [569, 193] on div "-" at bounding box center [533, 178] width 76 height 34
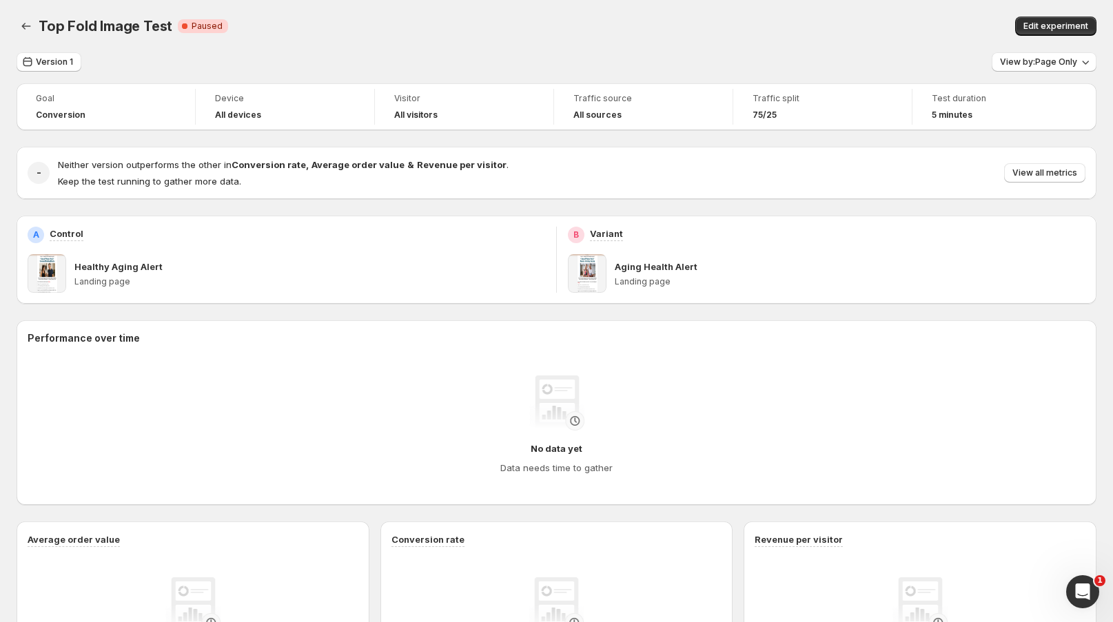
click at [590, 280] on span at bounding box center [587, 273] width 39 height 39
click at [1053, 26] on span "Edit experiment" at bounding box center [1055, 26] width 65 height 11
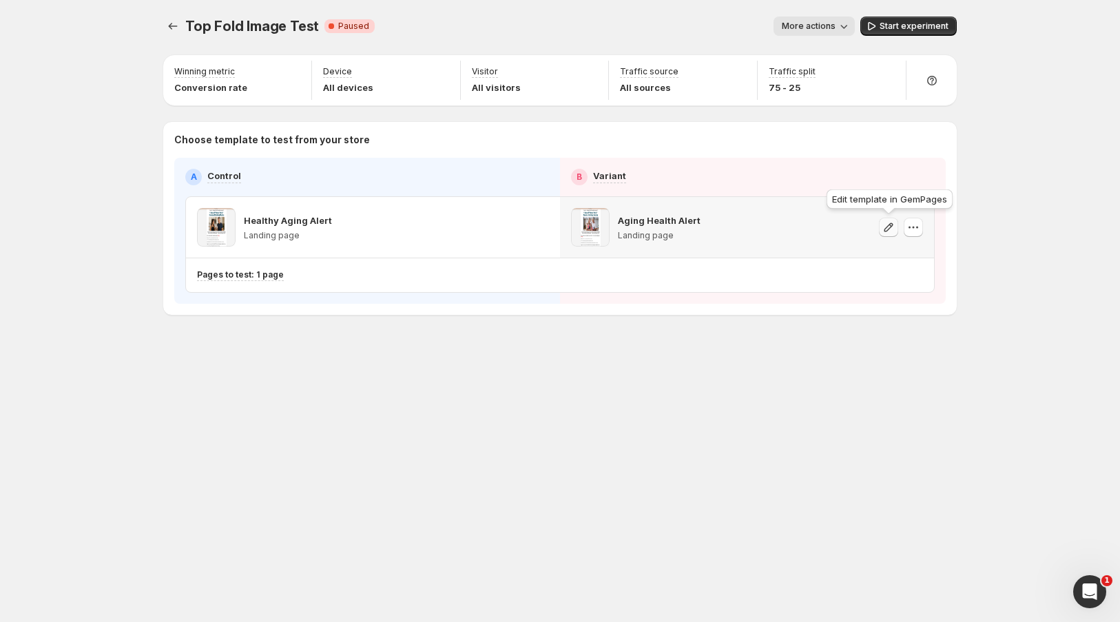
click at [885, 228] on icon "button" at bounding box center [889, 227] width 14 height 14
click at [825, 23] on span "More actions" at bounding box center [809, 26] width 54 height 11
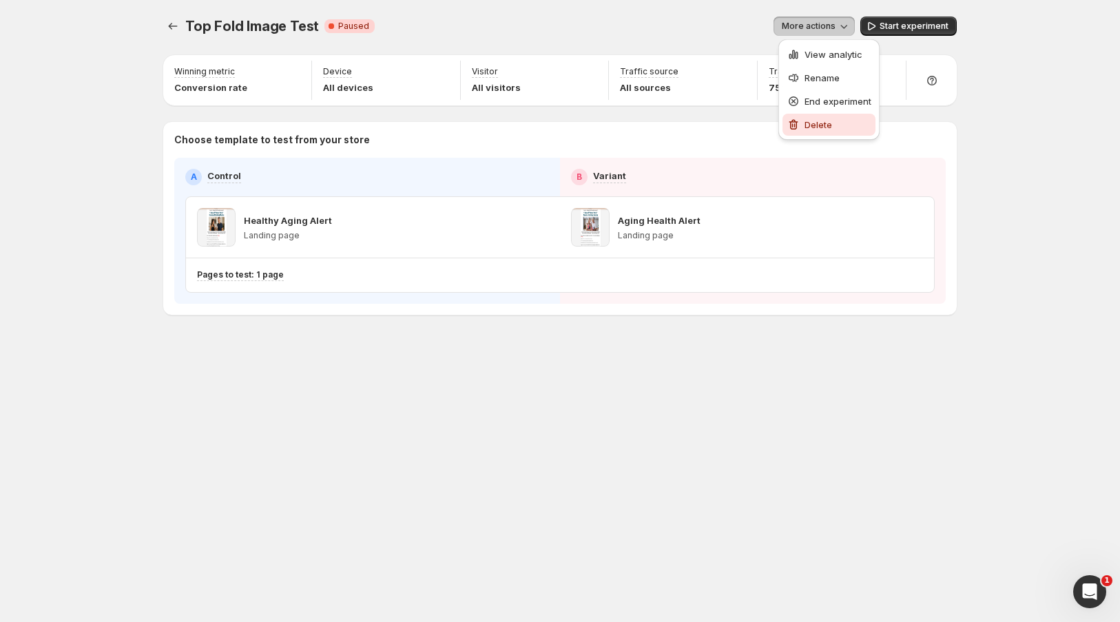
click at [825, 125] on span "Delete" at bounding box center [819, 124] width 28 height 11
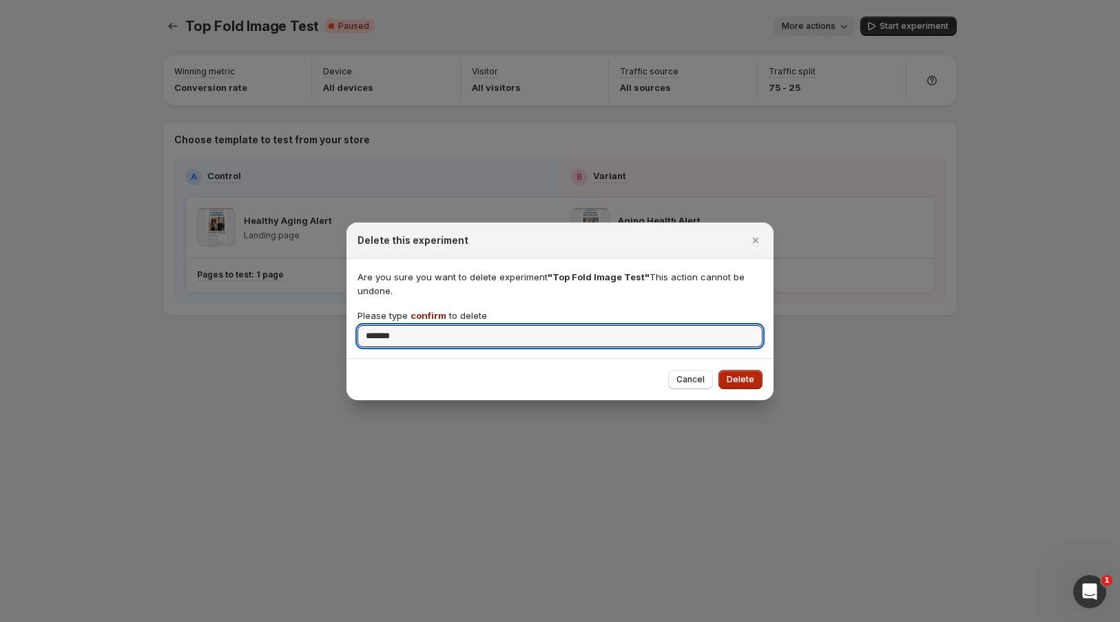
type input "*******"
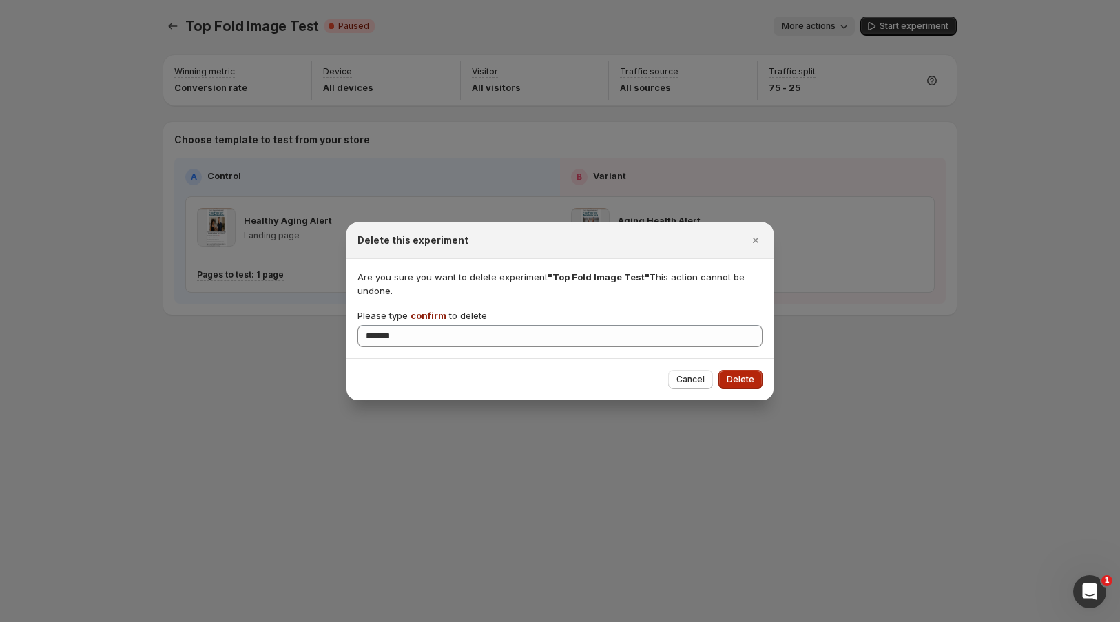
click at [738, 382] on span "Delete" at bounding box center [741, 379] width 28 height 11
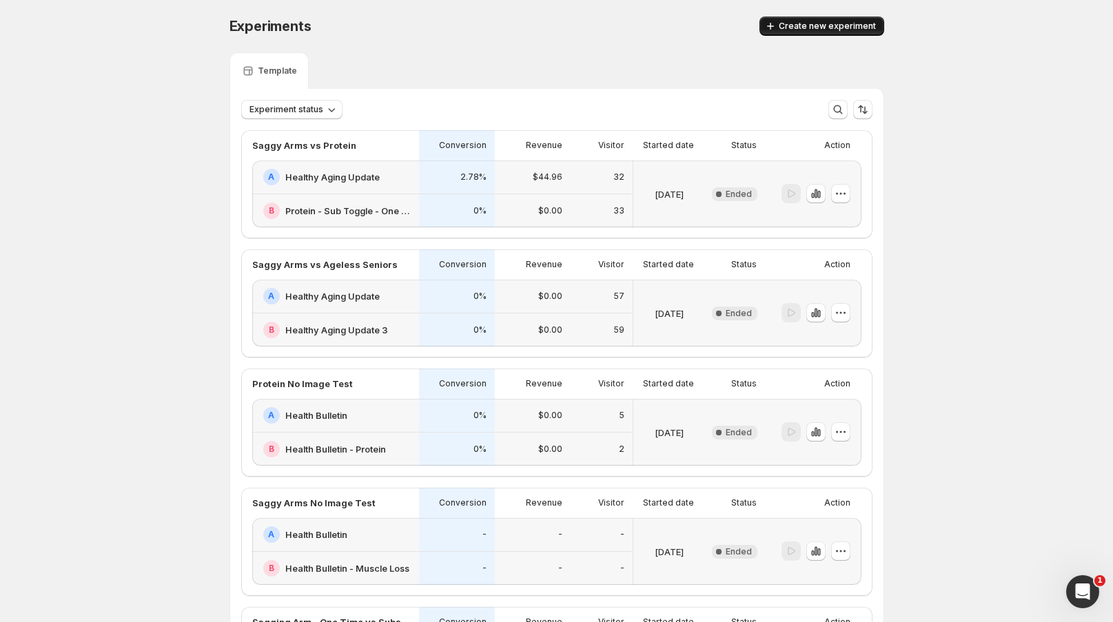
click at [807, 26] on span "Create new experiment" at bounding box center [827, 26] width 97 height 11
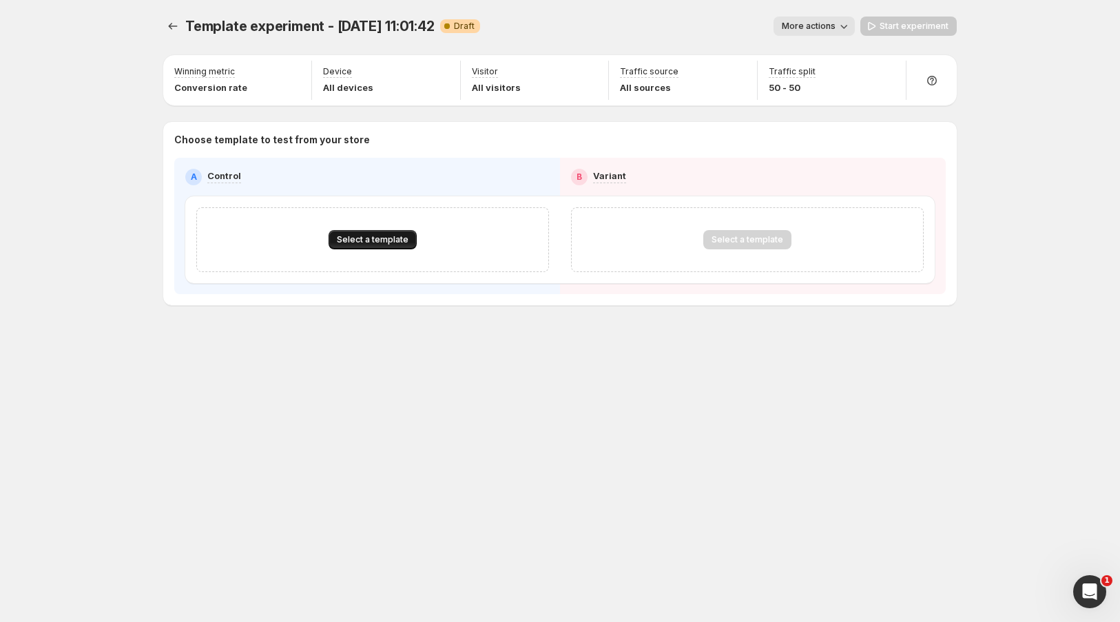
click at [373, 234] on span "Select a template" at bounding box center [373, 239] width 72 height 11
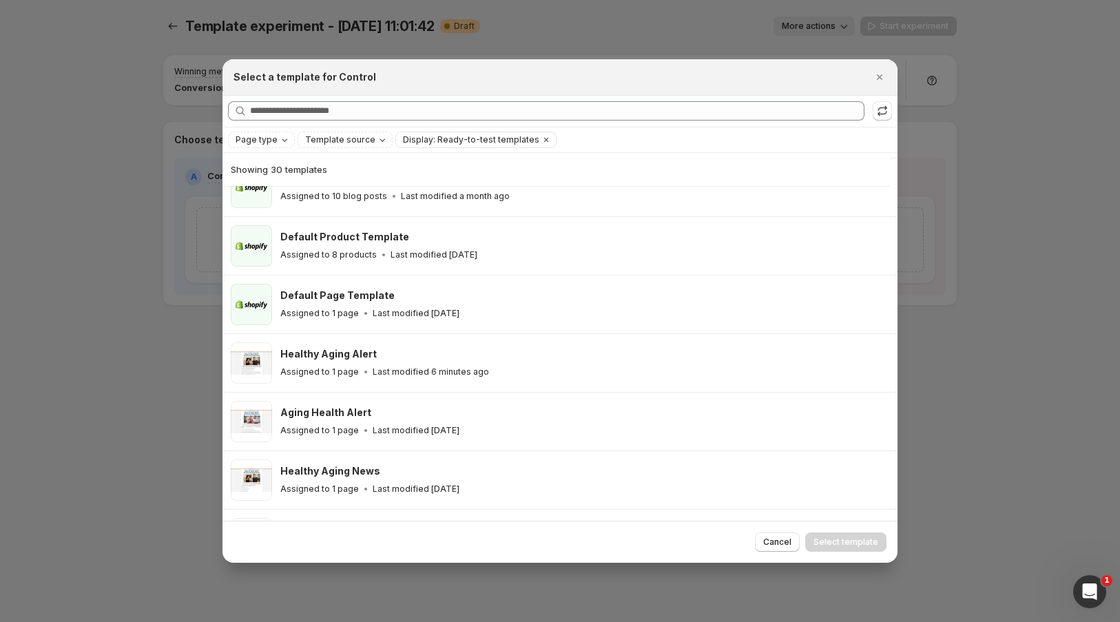
scroll to position [154, 0]
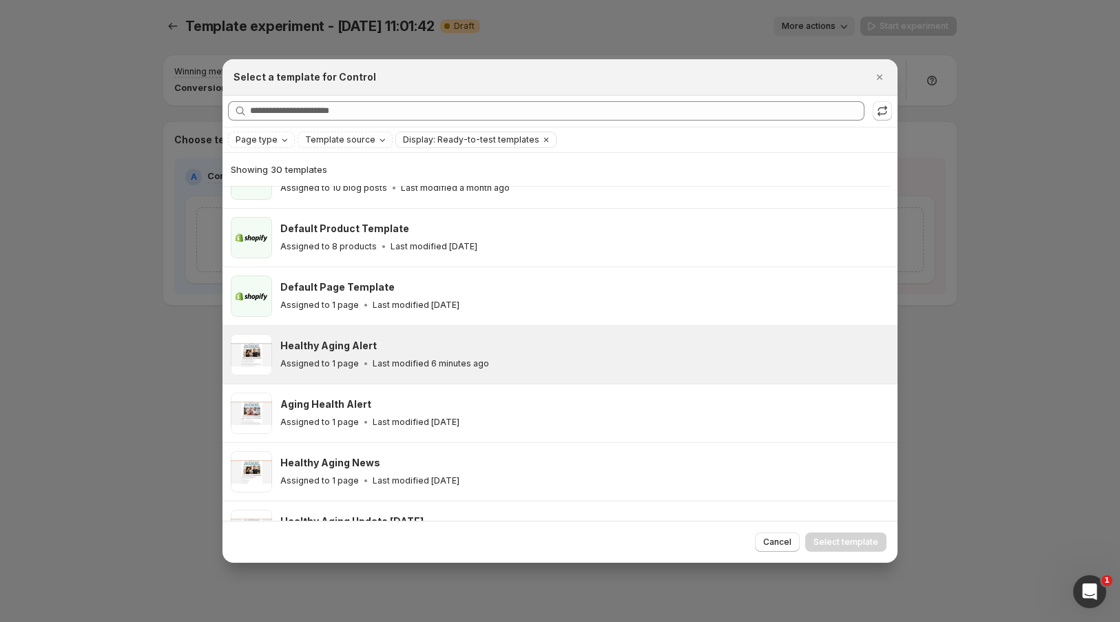
click at [389, 362] on p "Last modified 6 minutes ago" at bounding box center [431, 363] width 116 height 11
click at [776, 540] on span "Cancel" at bounding box center [777, 542] width 28 height 11
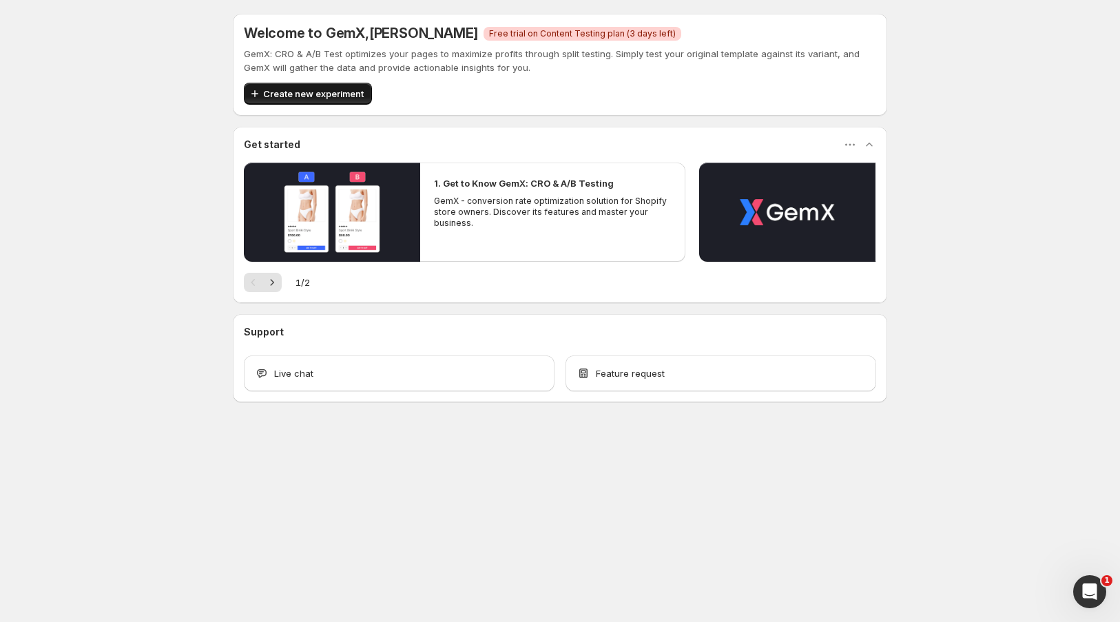
click at [322, 92] on span "Create new experiment" at bounding box center [313, 94] width 101 height 14
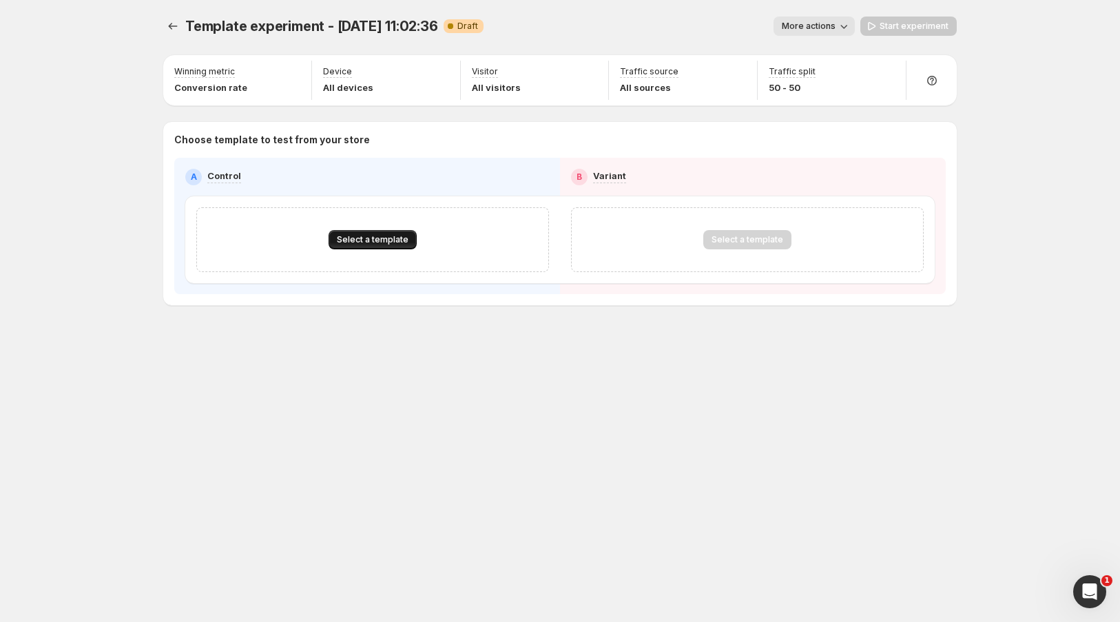
click at [382, 244] on span "Select a template" at bounding box center [373, 239] width 72 height 11
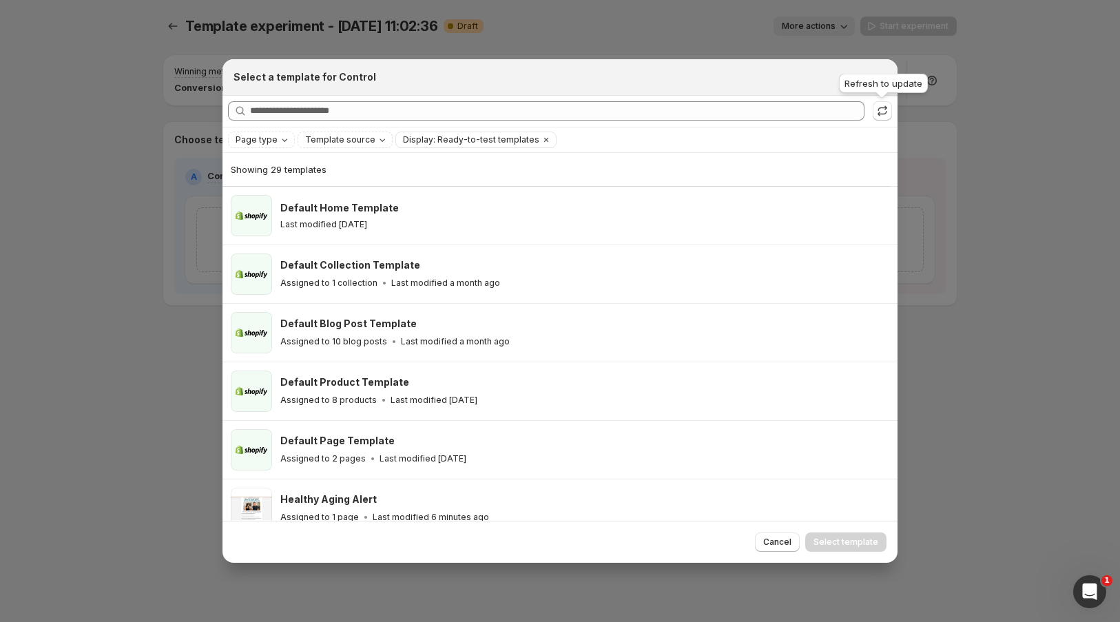
click at [875, 71] on div "Refresh to update" at bounding box center [883, 86] width 94 height 30
drag, startPoint x: 995, startPoint y: 90, endPoint x: 965, endPoint y: 83, distance: 30.3
click at [968, 83] on div at bounding box center [560, 311] width 1120 height 622
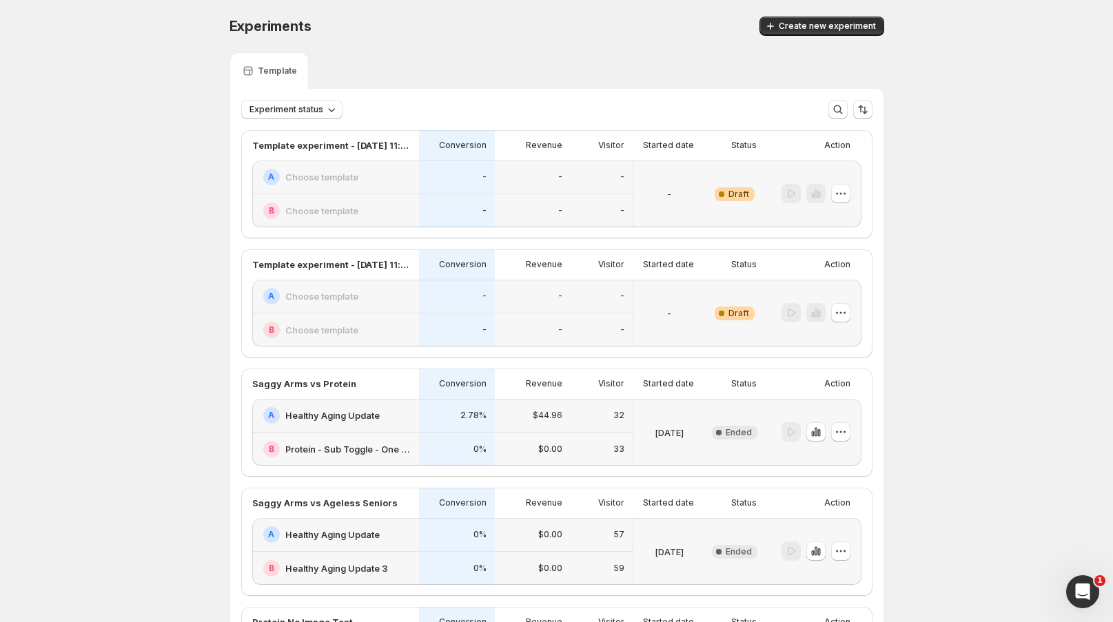
click at [845, 313] on icon "button" at bounding box center [841, 313] width 14 height 14
click at [416, 216] on div "B Choose template" at bounding box center [335, 210] width 167 height 33
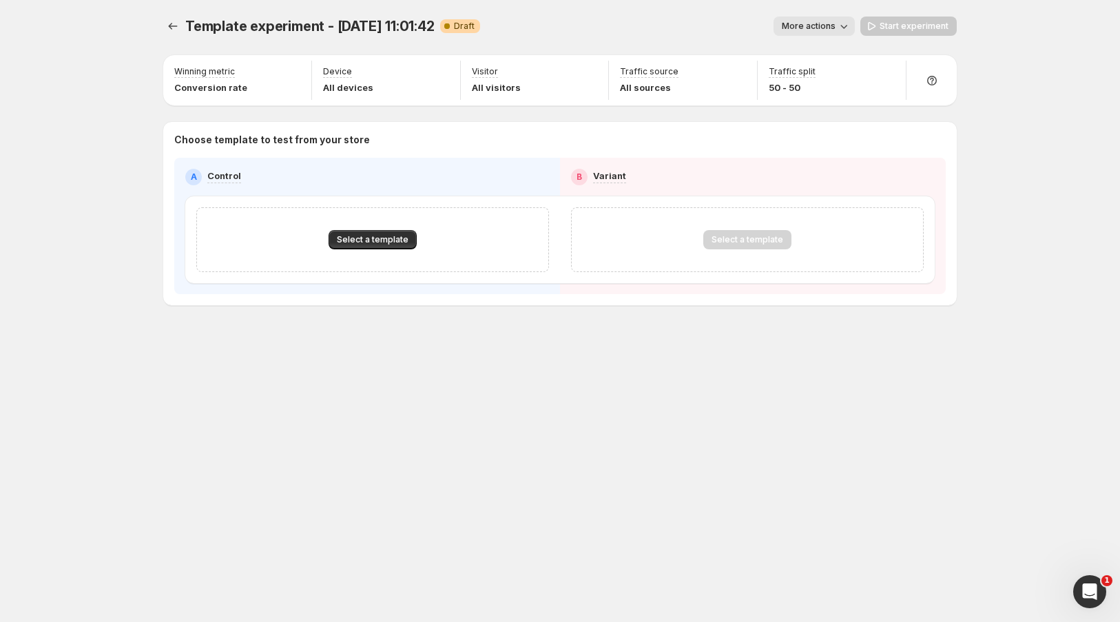
click at [171, 30] on icon "Experiments" at bounding box center [173, 26] width 14 height 14
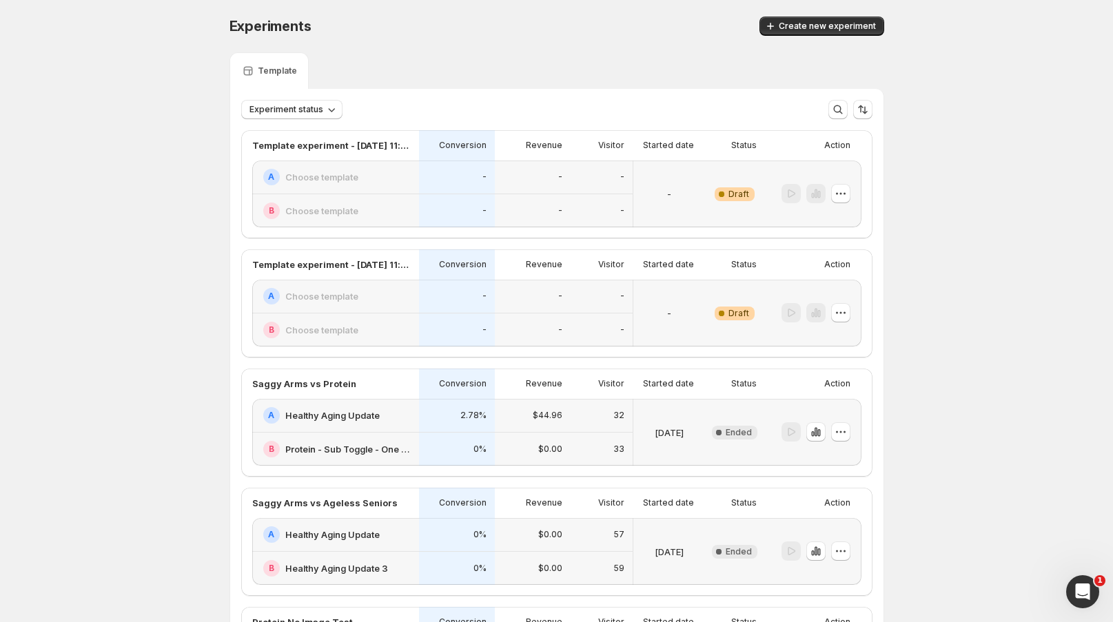
click at [369, 293] on div "A Choose template" at bounding box center [336, 296] width 147 height 17
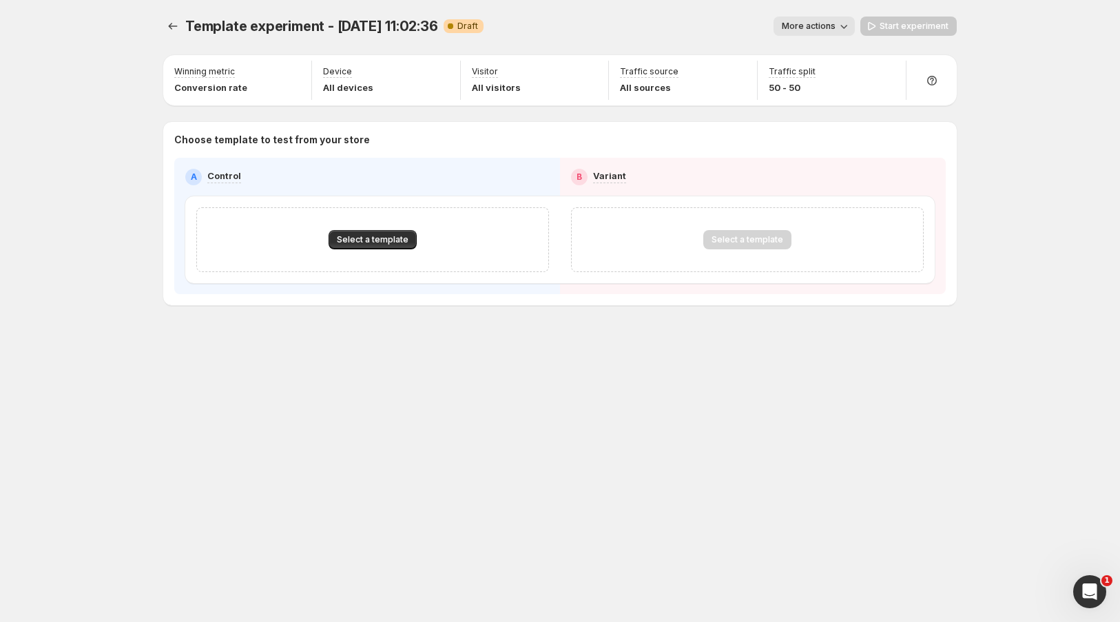
click at [827, 30] on span "More actions" at bounding box center [809, 26] width 54 height 11
click at [821, 123] on span "Delete" at bounding box center [819, 124] width 28 height 11
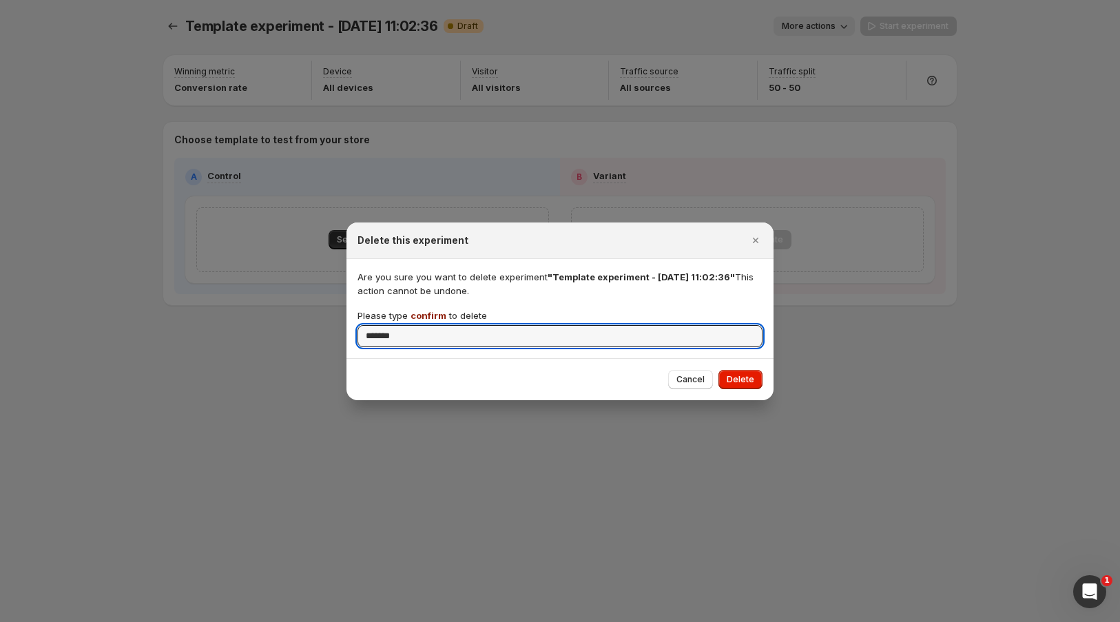
type input "*******"
click at [741, 373] on button "Delete" at bounding box center [741, 379] width 44 height 19
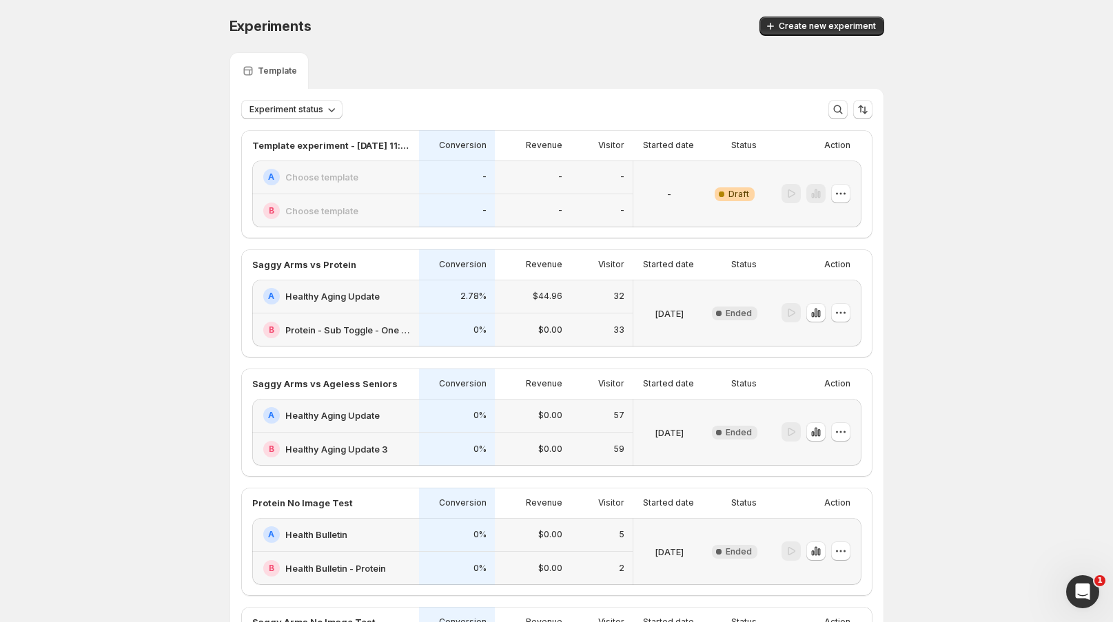
click at [506, 204] on div "-" at bounding box center [532, 211] width 59 height 17
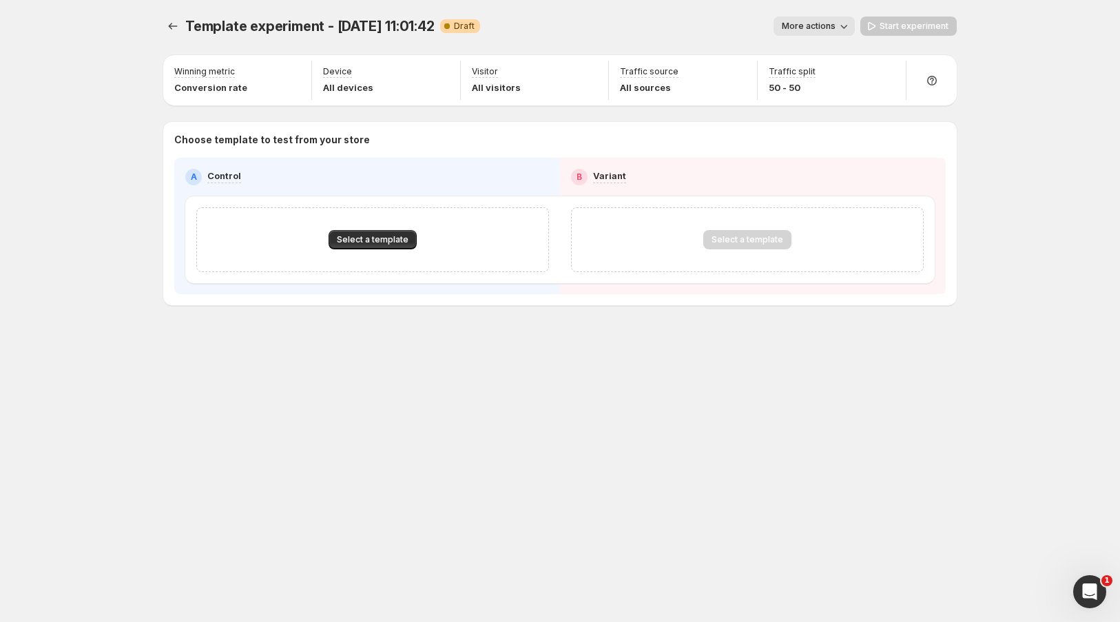
click at [359, 238] on span "Select a template" at bounding box center [373, 239] width 72 height 11
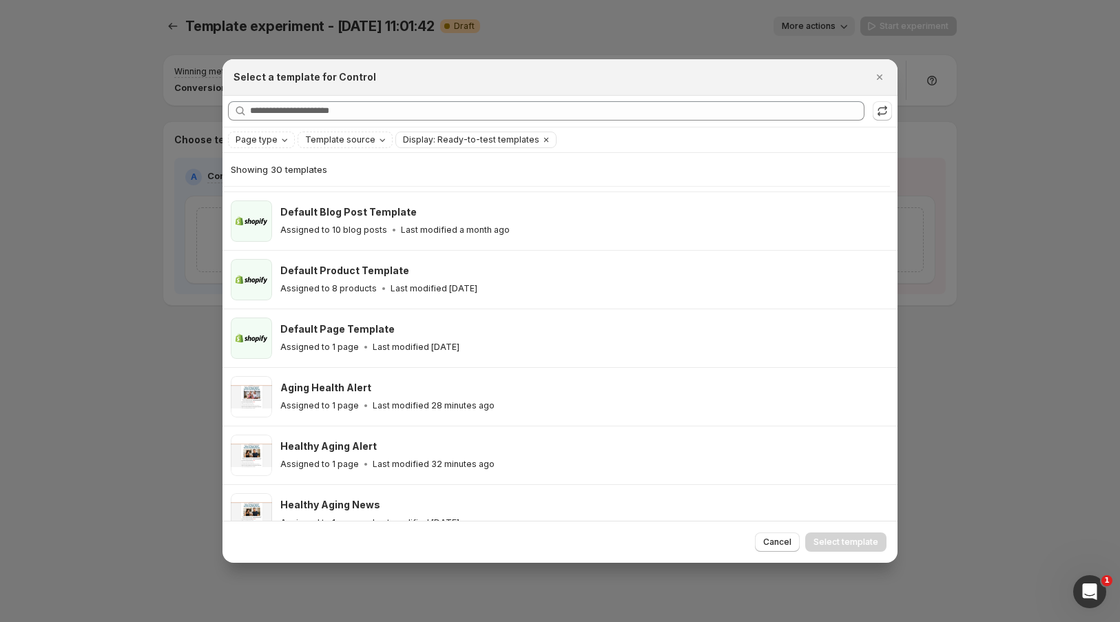
scroll to position [186, 0]
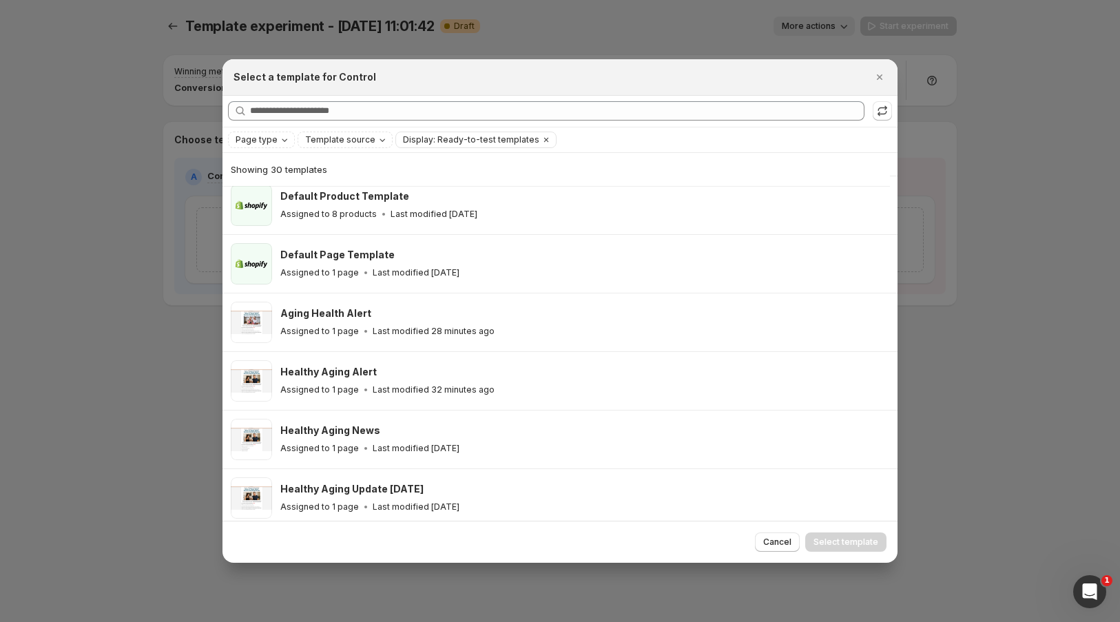
click at [418, 375] on div "Healthy Aging Alert" at bounding box center [582, 372] width 605 height 14
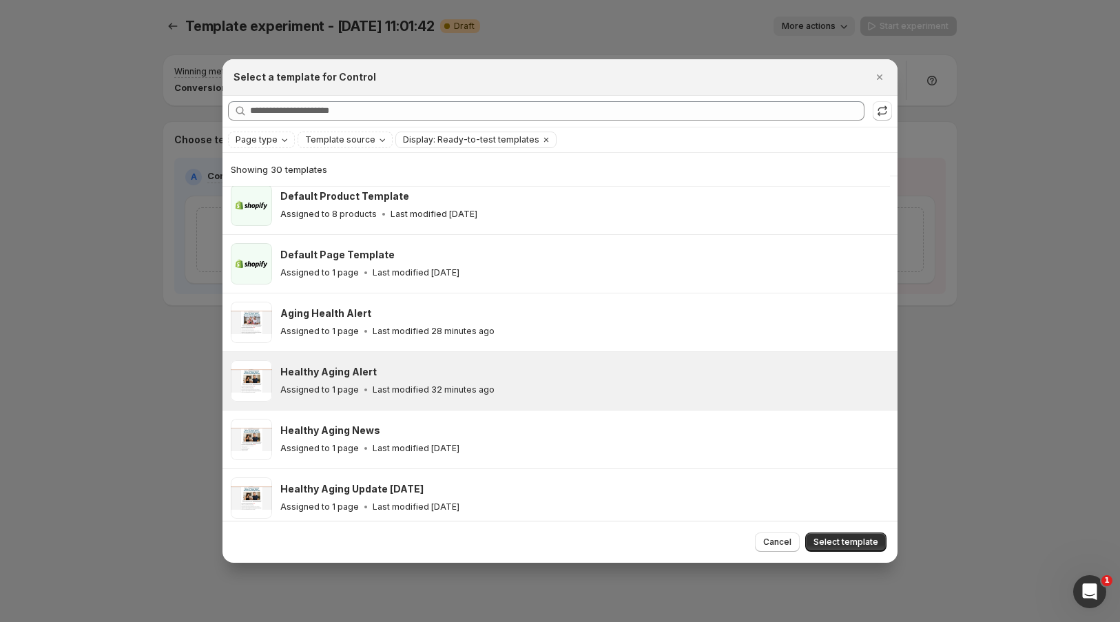
click at [851, 547] on span "Select template" at bounding box center [846, 542] width 65 height 11
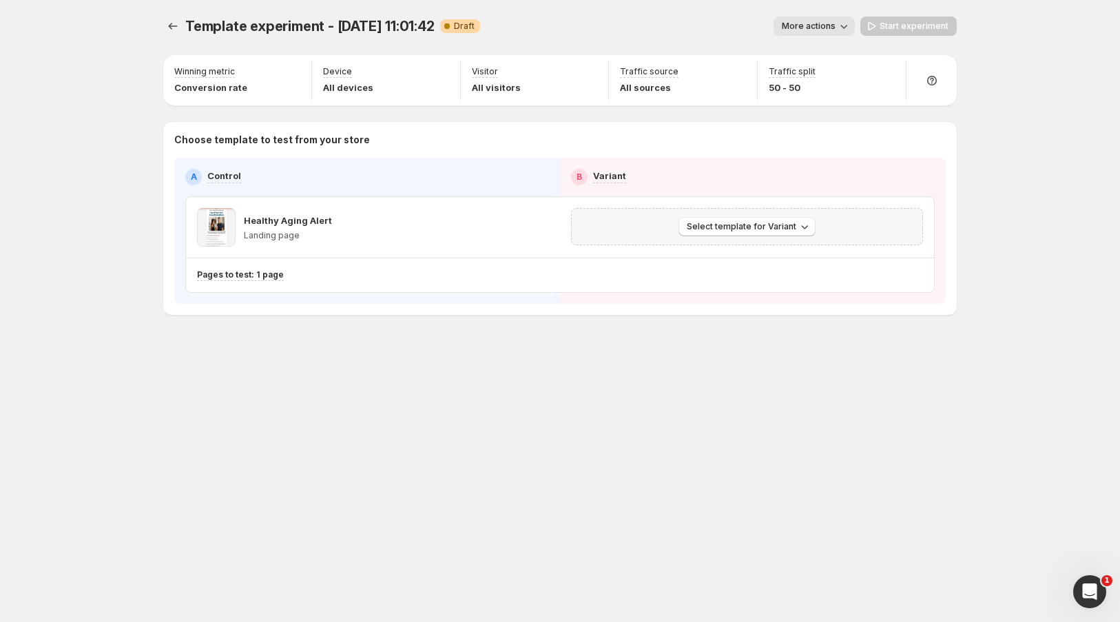
click at [754, 224] on span "Select template for Variant" at bounding box center [742, 226] width 110 height 11
click at [731, 255] on span "Select an existing template" at bounding box center [737, 255] width 116 height 11
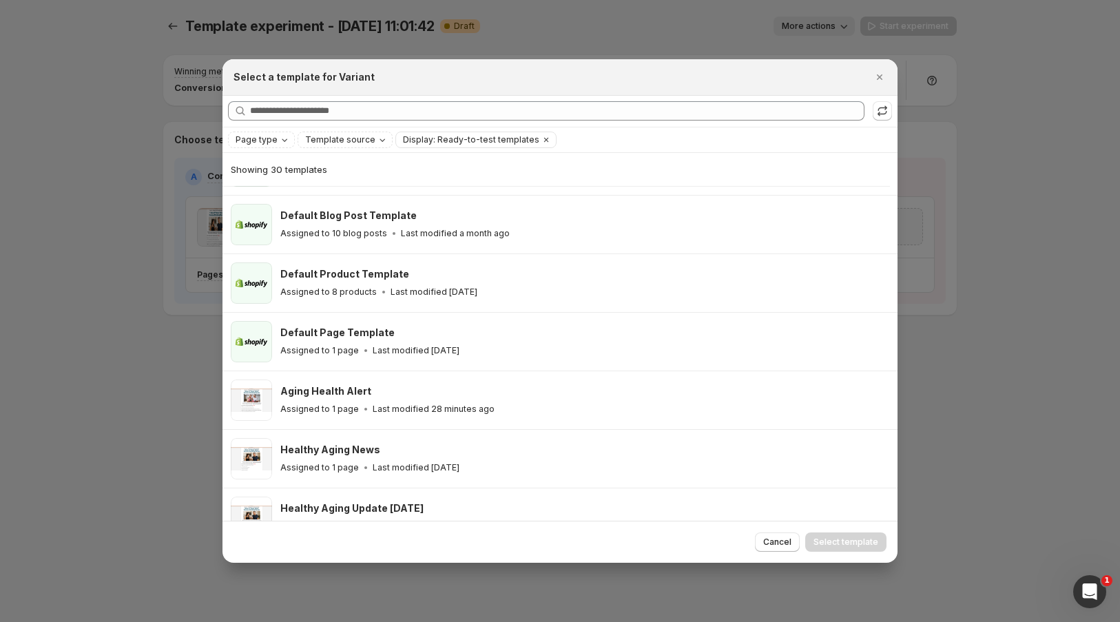
scroll to position [109, 0]
click at [367, 393] on h3 "Aging Health Alert" at bounding box center [325, 391] width 91 height 14
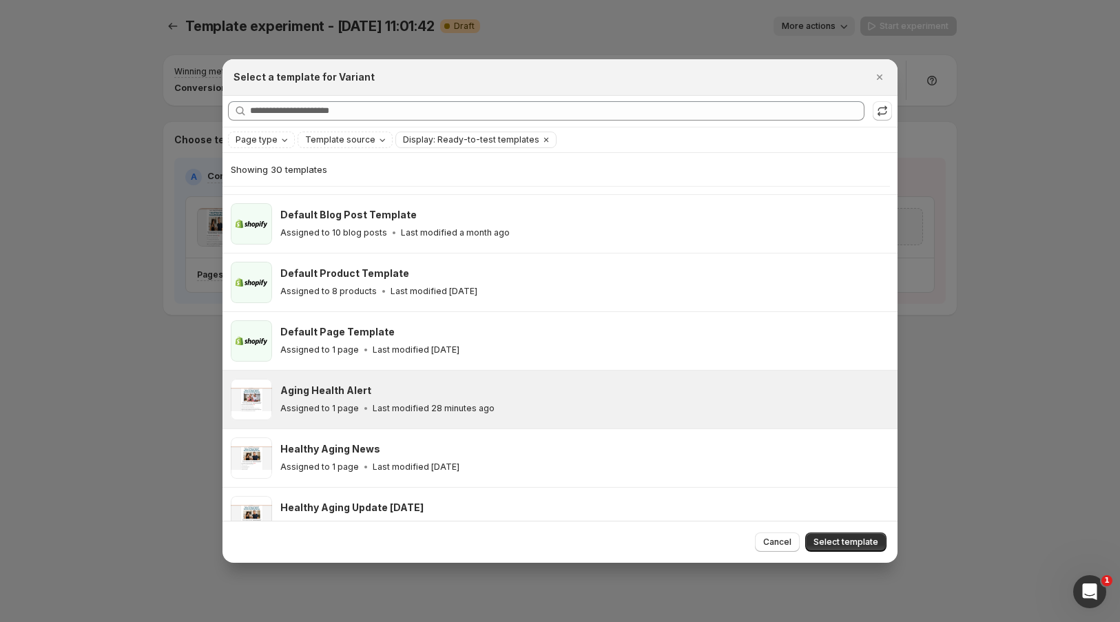
click at [851, 544] on span "Select template" at bounding box center [846, 542] width 65 height 11
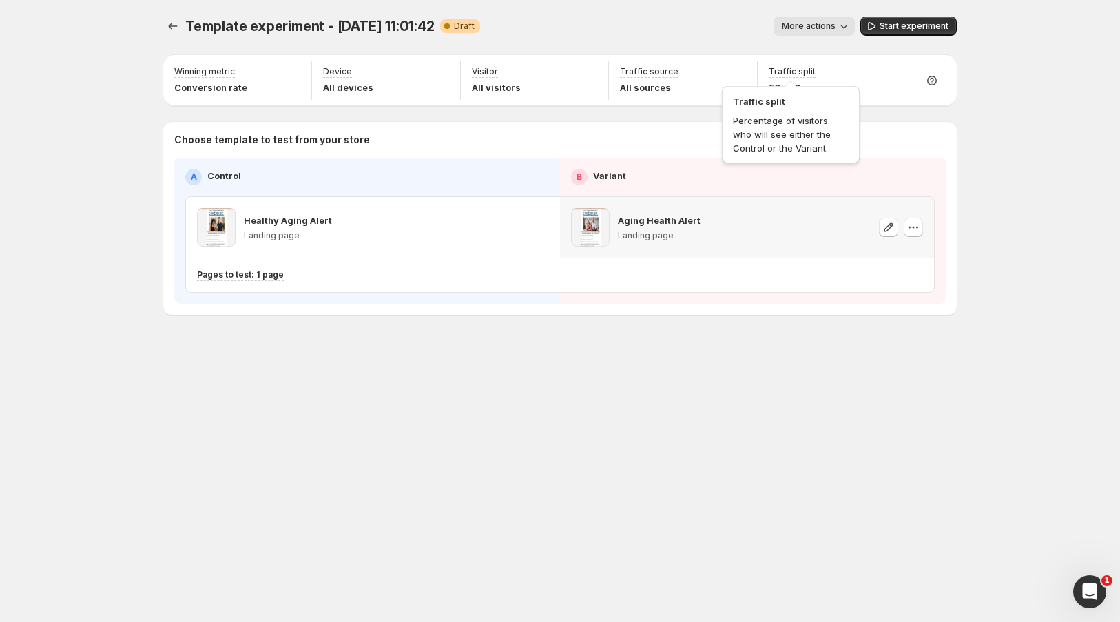
click at [810, 76] on p "Traffic split" at bounding box center [792, 71] width 47 height 11
drag, startPoint x: 883, startPoint y: 76, endPoint x: 874, endPoint y: 78, distance: 9.7
click at [883, 76] on icon "button" at bounding box center [888, 73] width 14 height 14
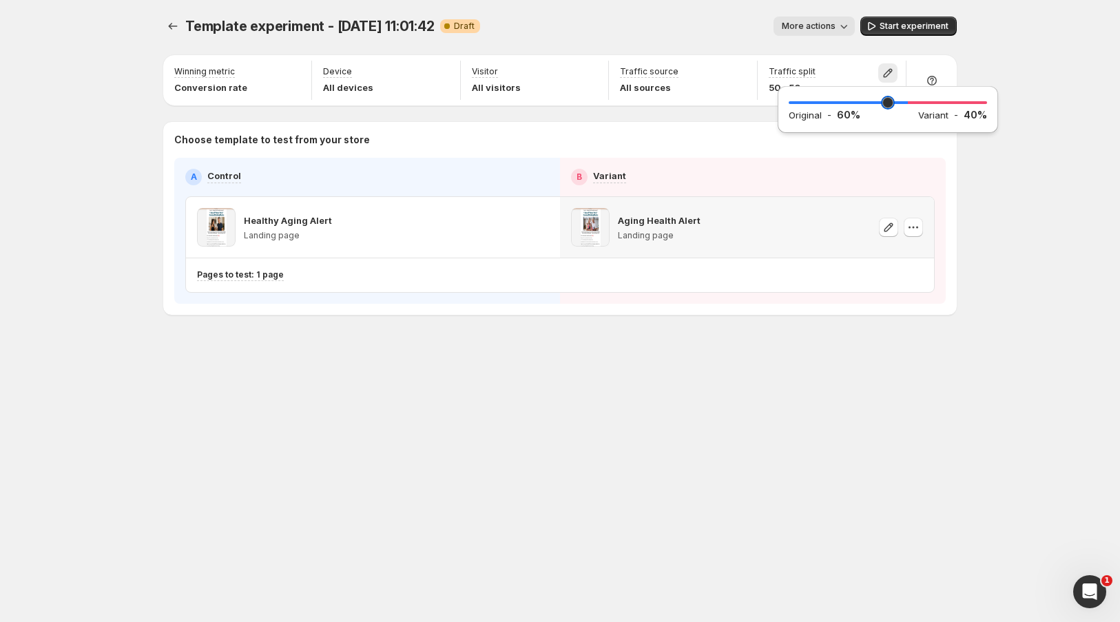
drag, startPoint x: 889, startPoint y: 103, endPoint x: 906, endPoint y: 103, distance: 16.5
type input "**"
click at [906, 103] on input "range" at bounding box center [888, 102] width 198 height 19
click at [984, 43] on div "Template experiment - [DATE] 11:01:42. This page is ready Template experiment -…" at bounding box center [560, 311] width 1120 height 622
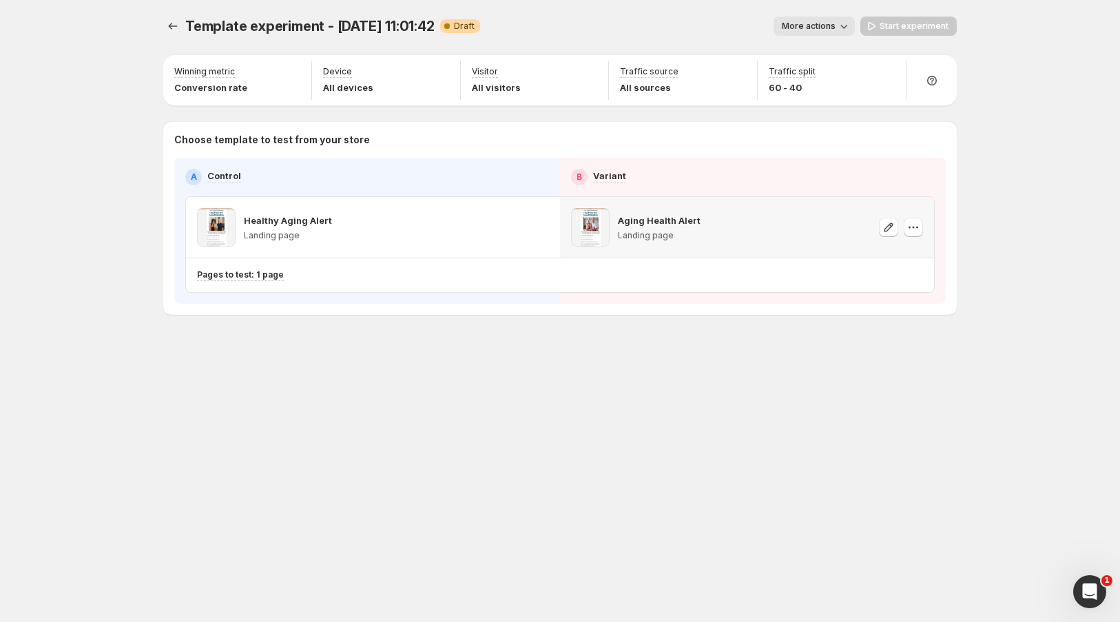
click at [825, 27] on span "More actions" at bounding box center [809, 26] width 54 height 11
click at [767, 249] on div "Aging Health Alert Landing page" at bounding box center [747, 227] width 374 height 61
click at [444, 248] on div "Healthy Aging Alert Landing page" at bounding box center [373, 227] width 374 height 61
click at [818, 28] on span "More actions" at bounding box center [809, 26] width 54 height 11
click at [818, 76] on span "Rename" at bounding box center [822, 77] width 35 height 11
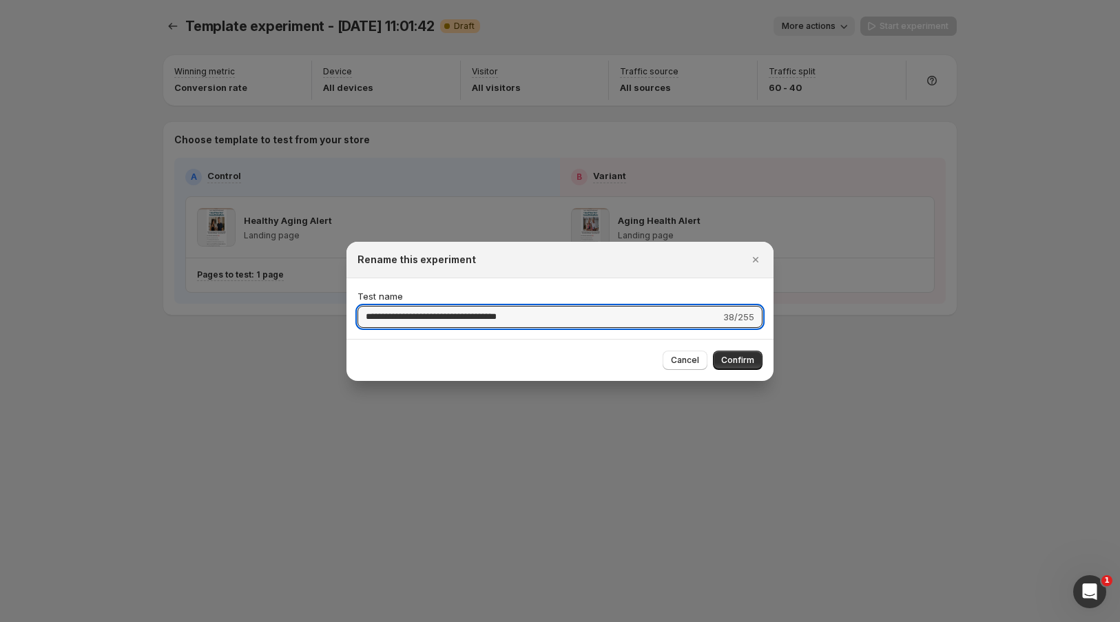
click at [436, 319] on input "**********" at bounding box center [539, 317] width 363 height 22
type input "**********"
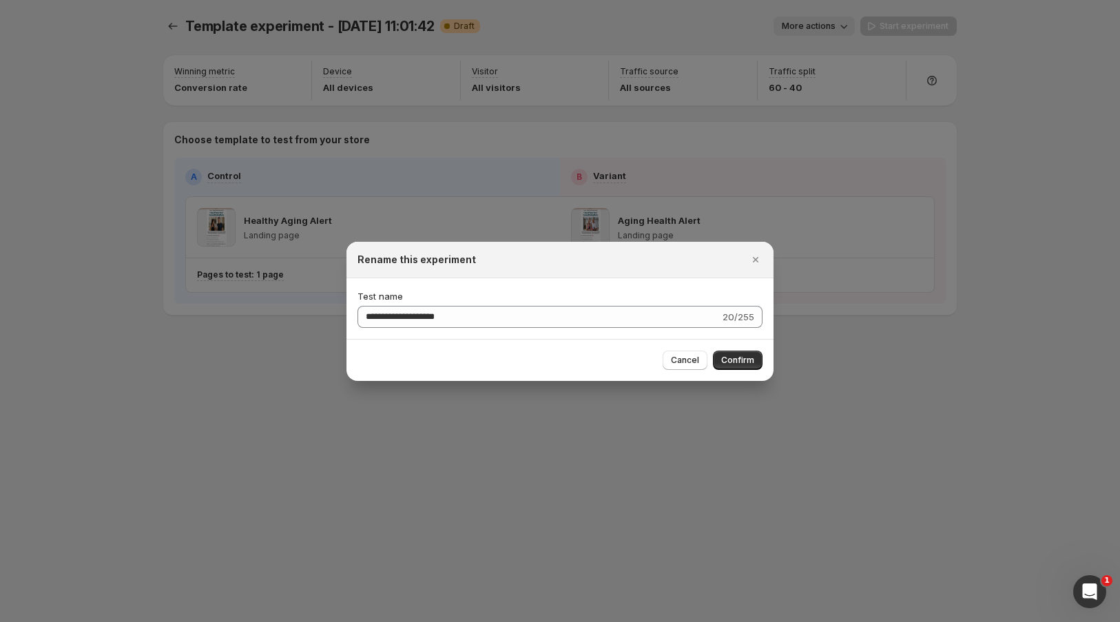
click at [730, 362] on span "Confirm" at bounding box center [737, 360] width 33 height 11
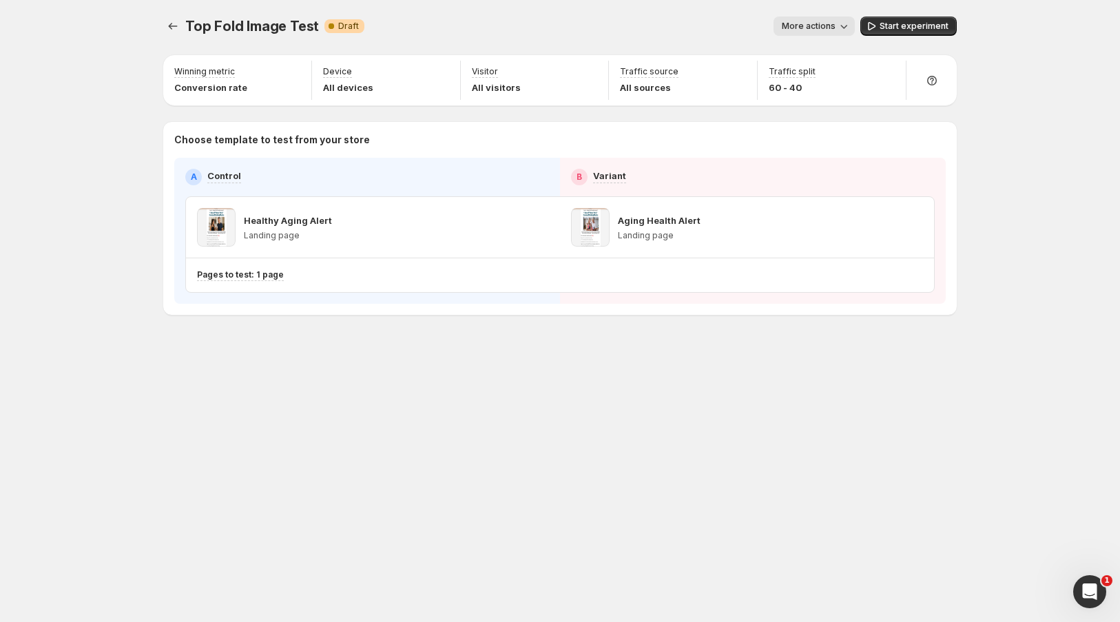
click at [900, 28] on span "Start experiment" at bounding box center [914, 26] width 69 height 11
